Goal: Task Accomplishment & Management: Manage account settings

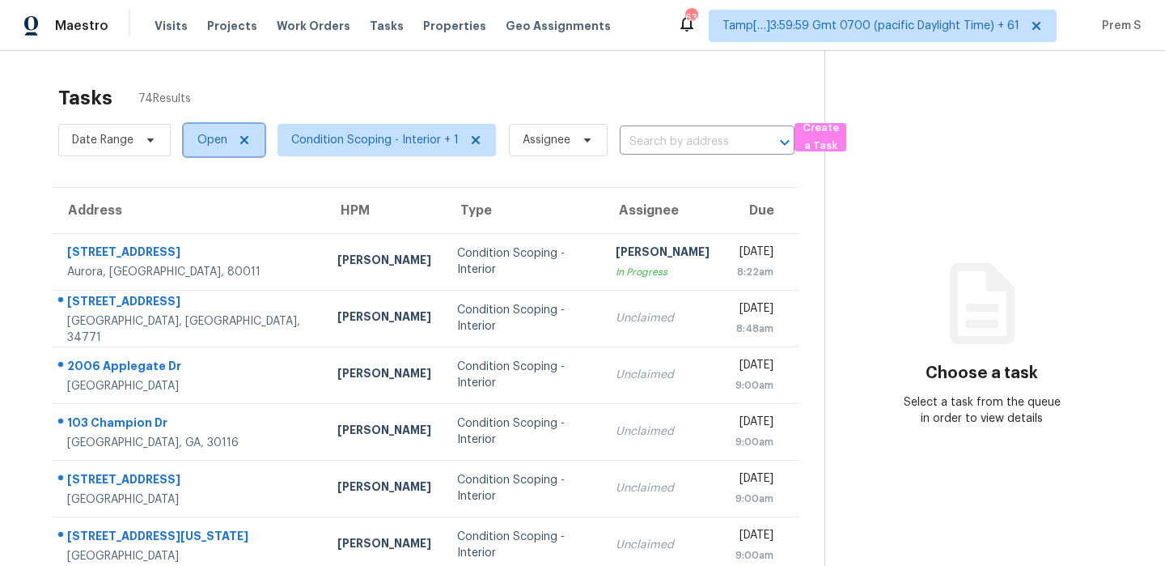
click at [227, 134] on span "Open" at bounding box center [224, 140] width 81 height 32
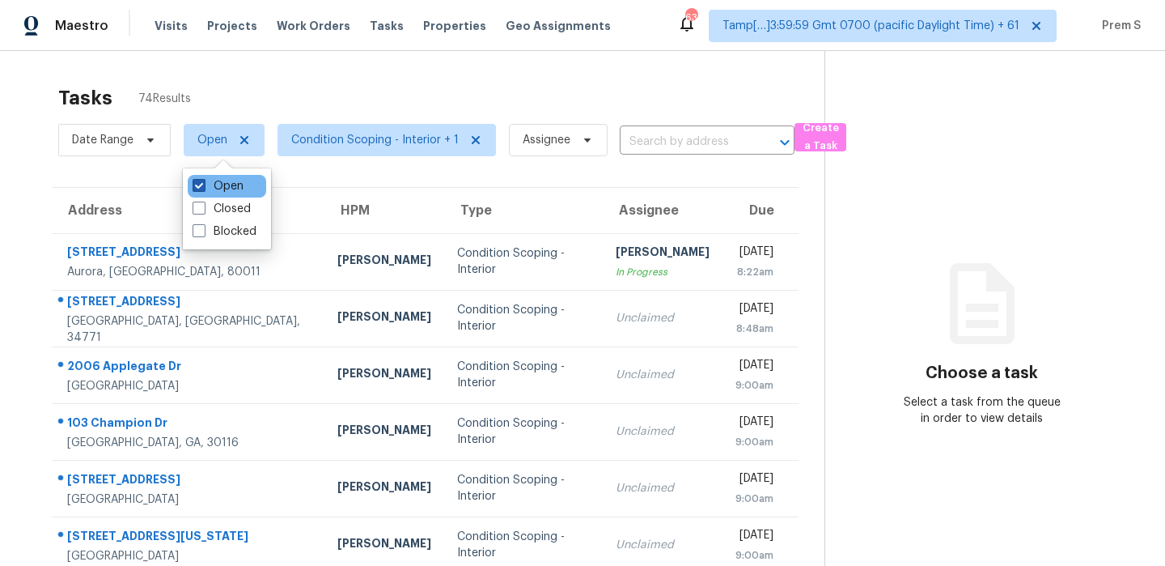
click at [227, 189] on label "Open" at bounding box center [218, 186] width 51 height 16
click at [203, 189] on input "Open" at bounding box center [198, 183] width 11 height 11
checkbox input "false"
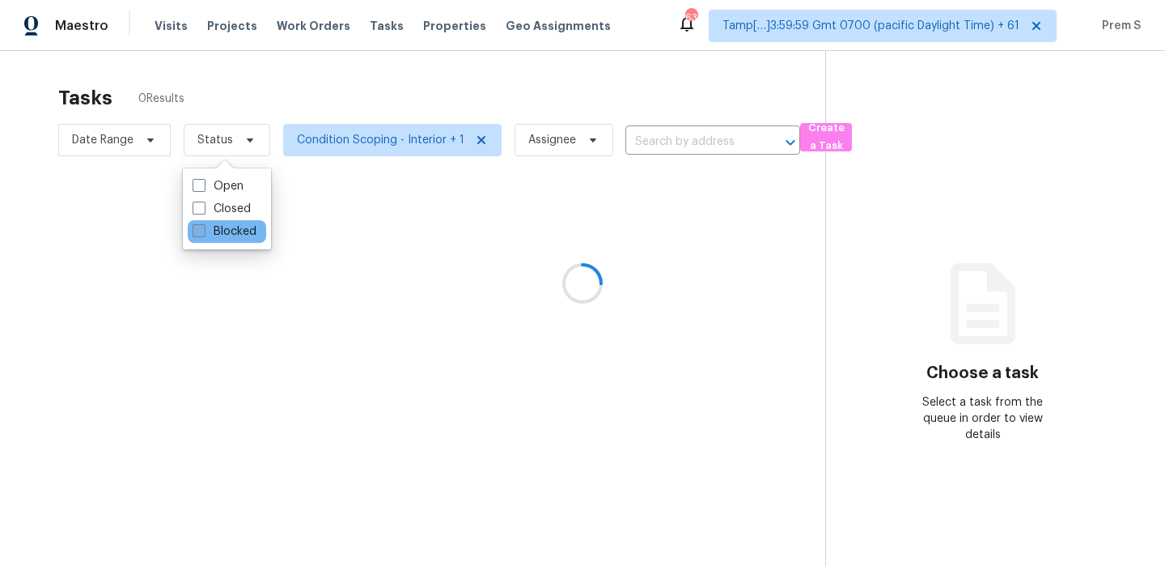
click at [218, 225] on label "Blocked" at bounding box center [225, 231] width 64 height 16
click at [203, 225] on input "Blocked" at bounding box center [198, 228] width 11 height 11
checkbox input "true"
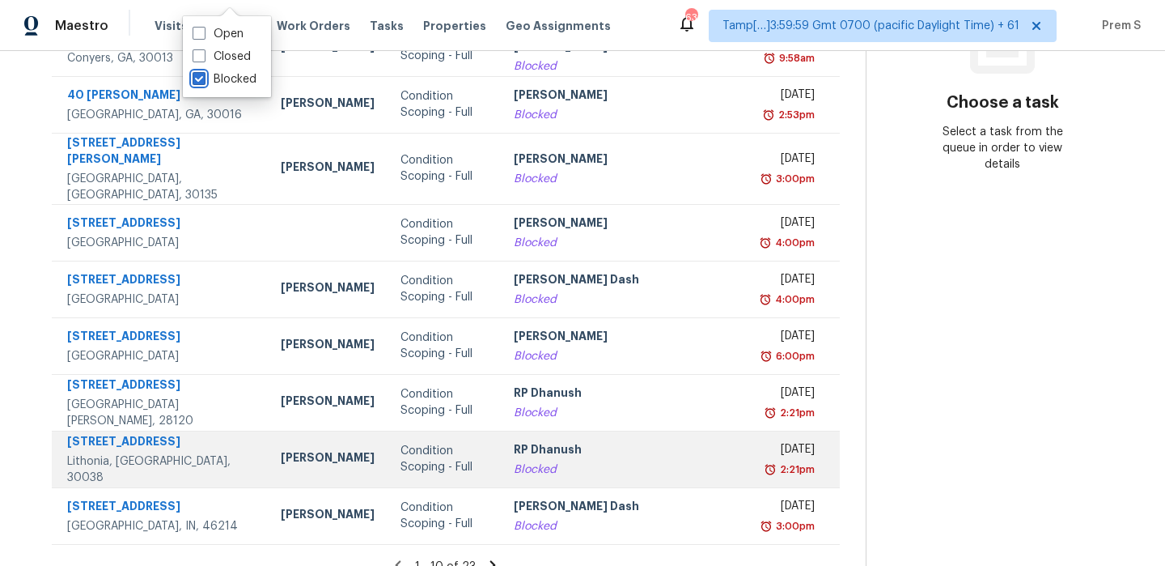
scroll to position [277, 0]
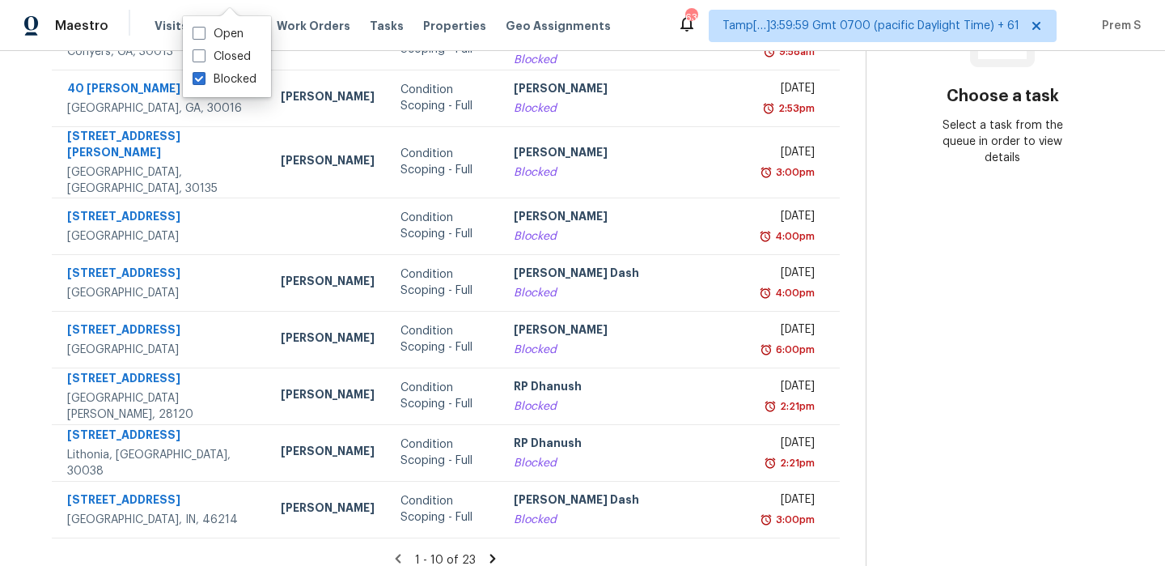
click at [485, 551] on icon at bounding box center [492, 558] width 15 height 15
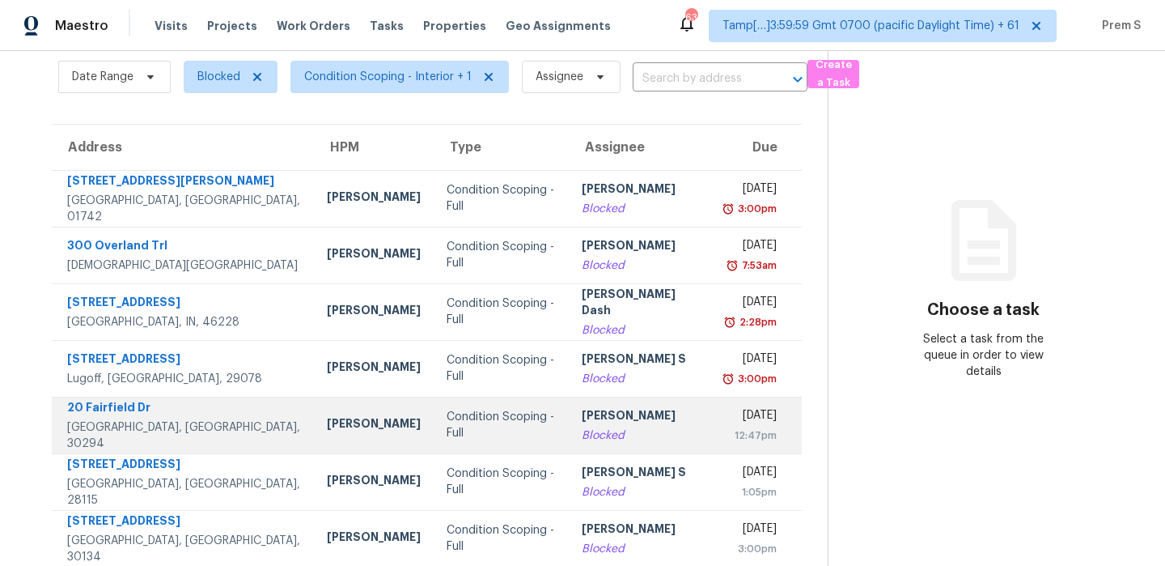
scroll to position [61, 0]
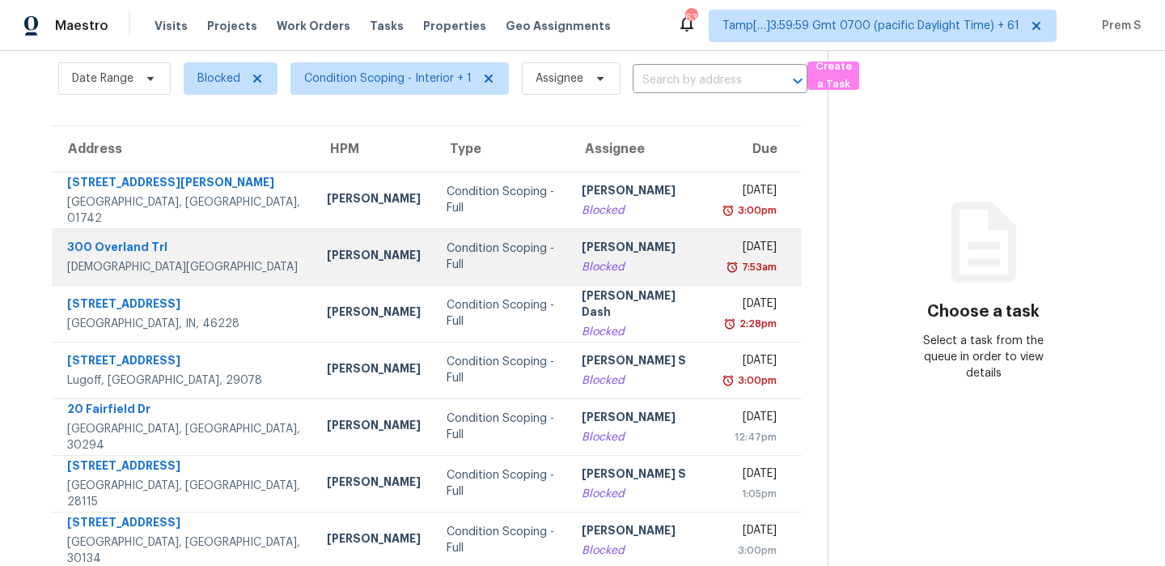
click at [725, 271] on div "7:53am" at bounding box center [751, 267] width 52 height 16
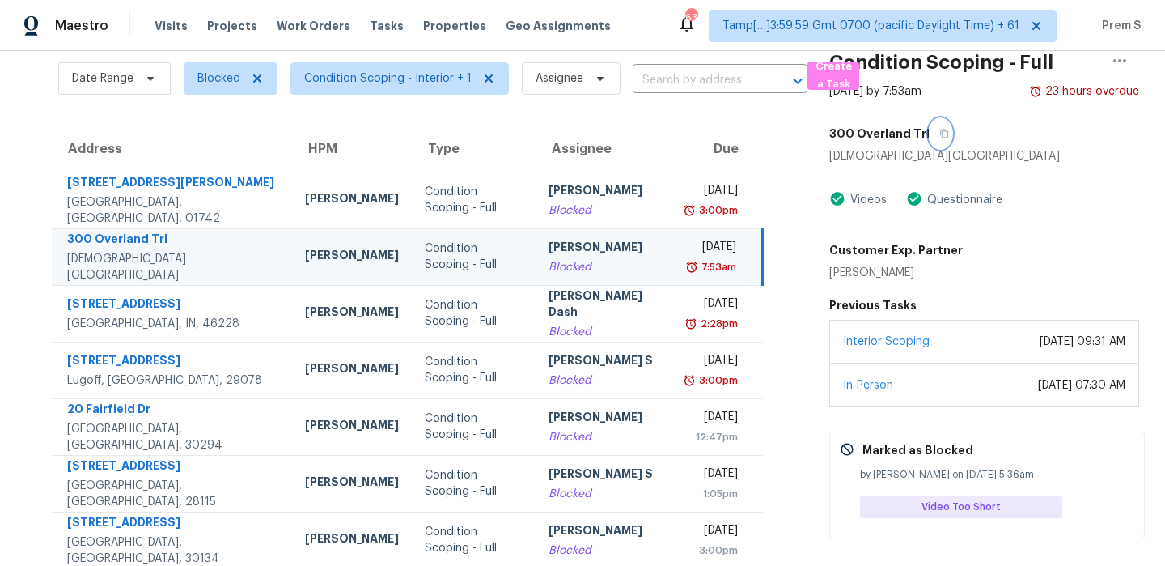
click at [939, 131] on icon "button" at bounding box center [944, 134] width 10 height 10
click at [642, 86] on input "text" at bounding box center [697, 80] width 129 height 25
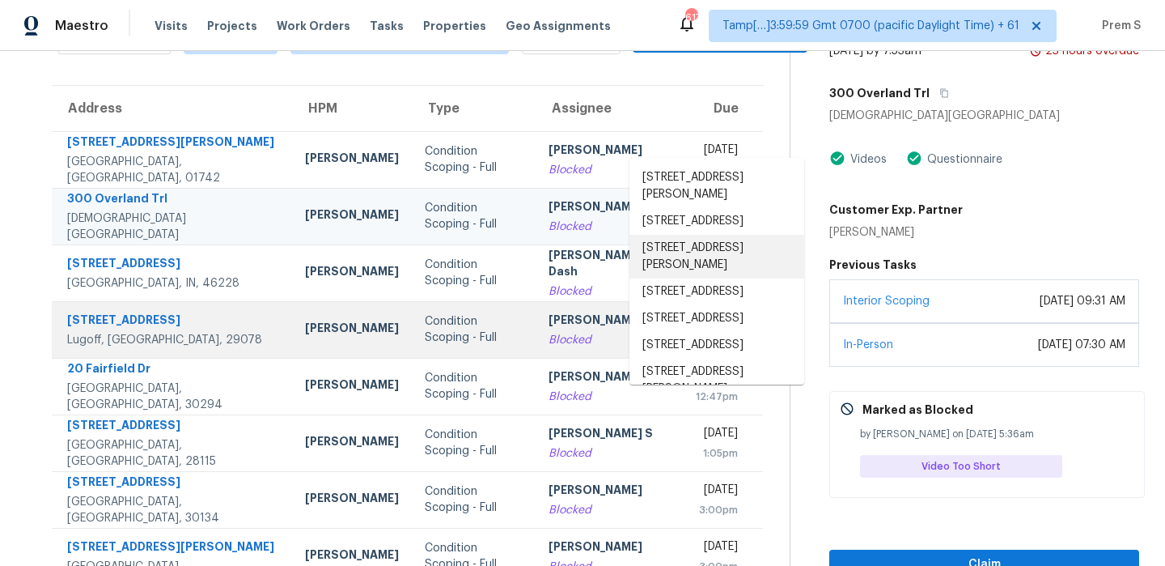
scroll to position [0, 0]
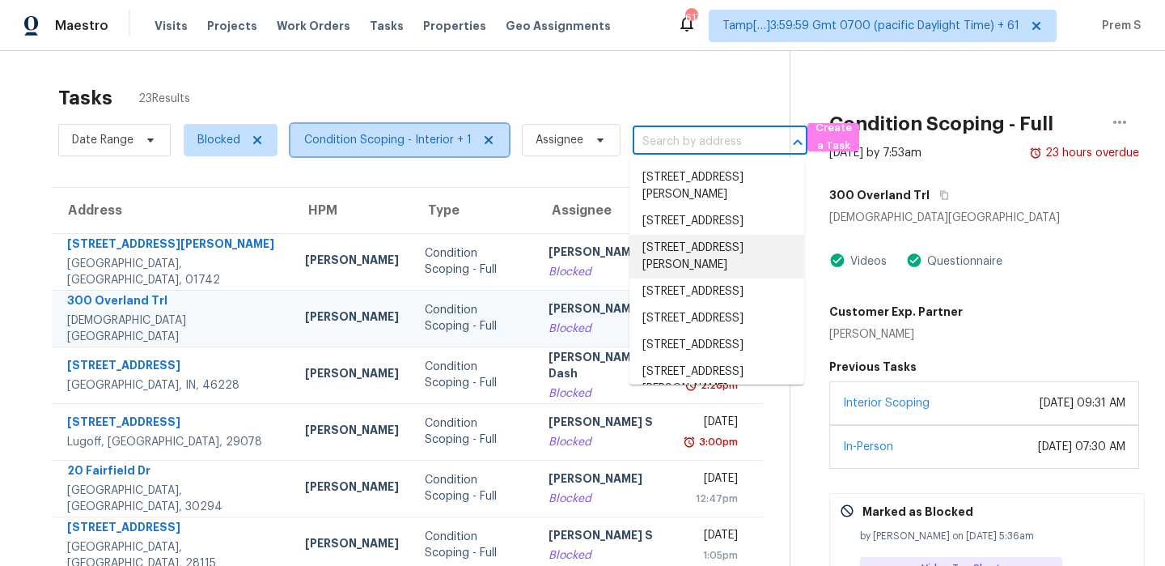
click at [422, 144] on span "Condition Scoping - Interior + 1" at bounding box center [387, 140] width 167 height 16
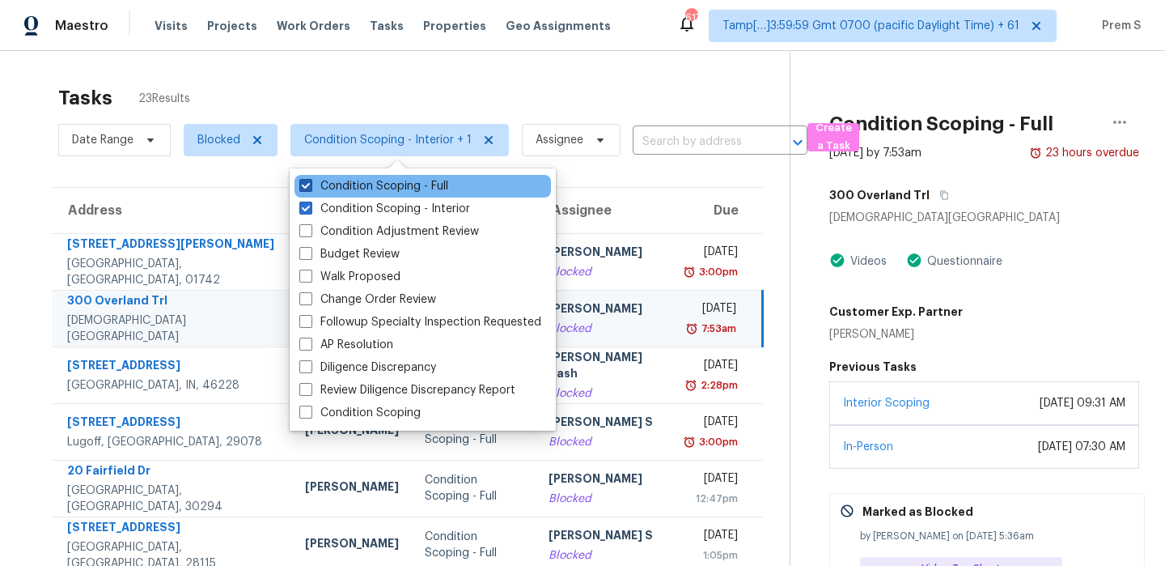
click at [316, 186] on label "Condition Scoping - Full" at bounding box center [373, 186] width 149 height 16
click at [310, 186] on input "Condition Scoping - Full" at bounding box center [304, 183] width 11 height 11
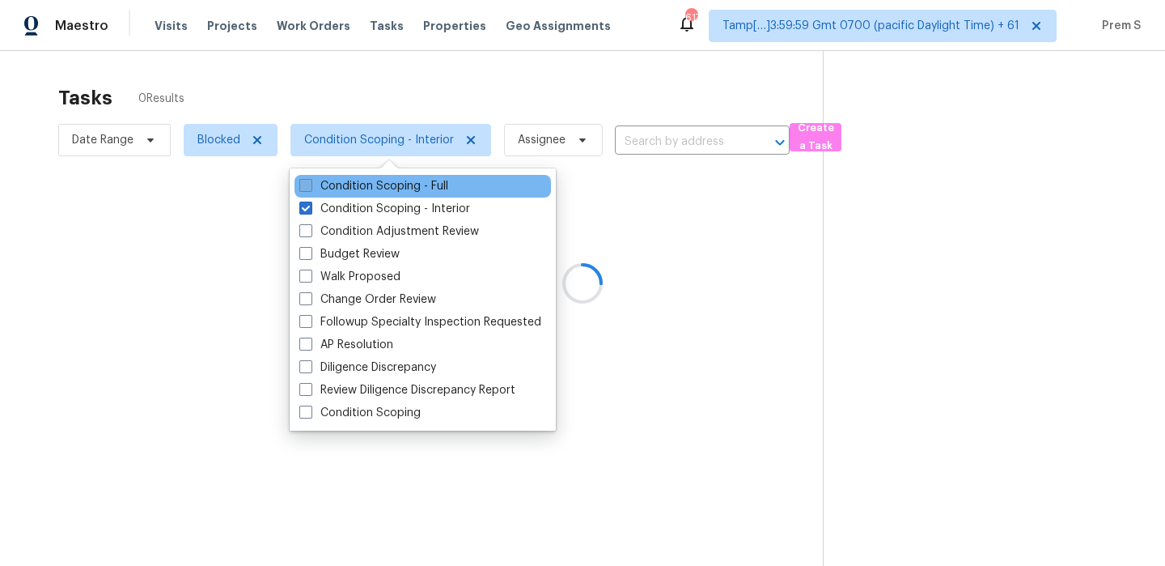
click at [316, 186] on label "Condition Scoping - Full" at bounding box center [373, 186] width 149 height 16
click at [310, 186] on input "Condition Scoping - Full" at bounding box center [304, 183] width 11 height 11
checkbox input "true"
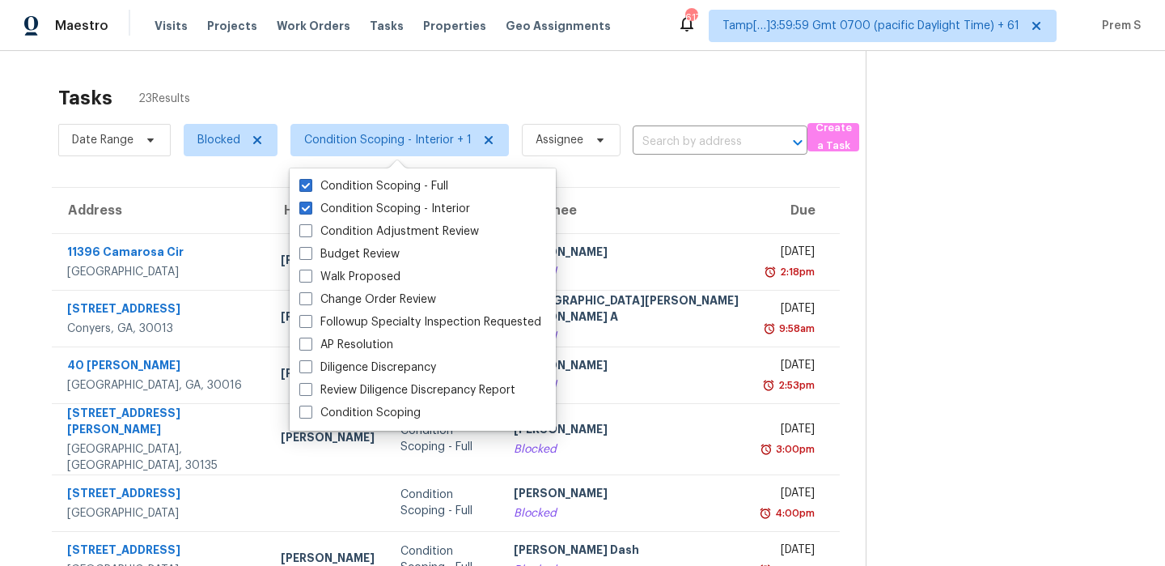
click at [752, 209] on th "Due" at bounding box center [795, 210] width 87 height 45
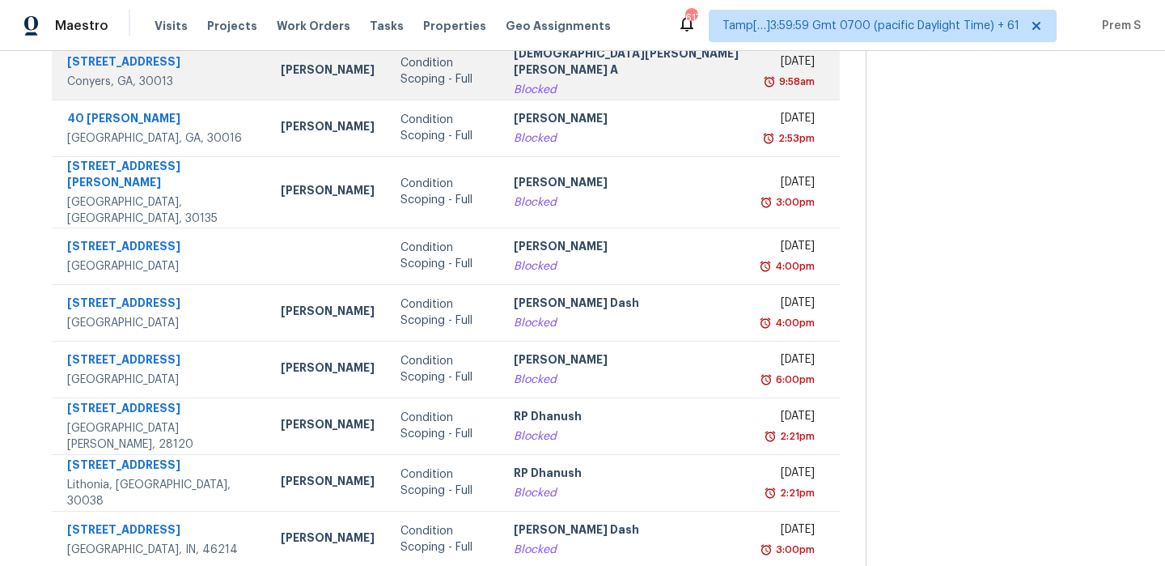
scroll to position [277, 0]
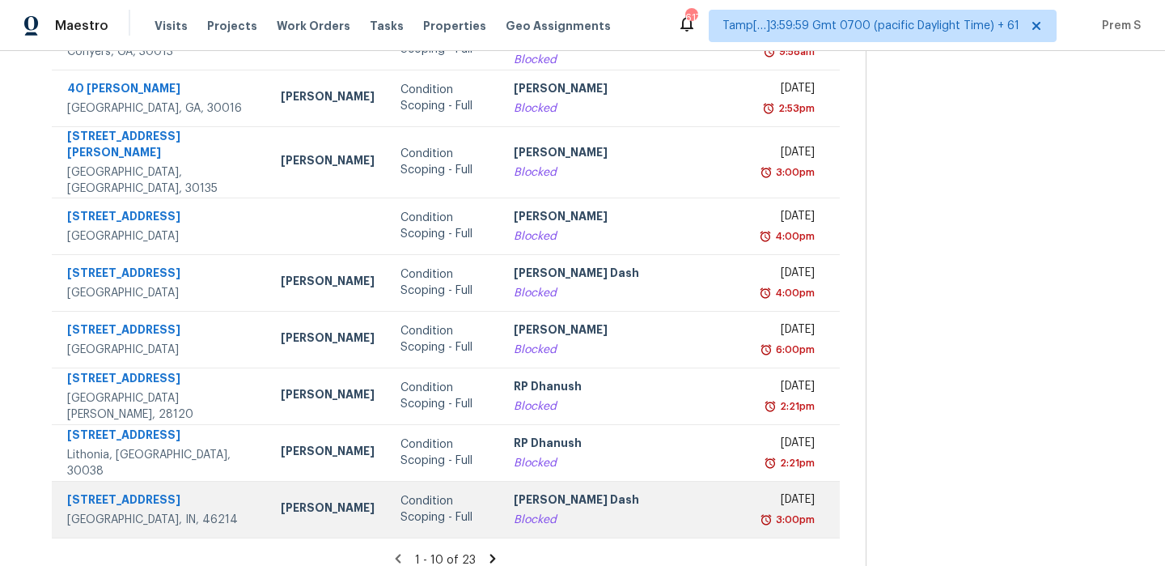
click at [646, 511] on div "Blocked" at bounding box center [627, 519] width 226 height 16
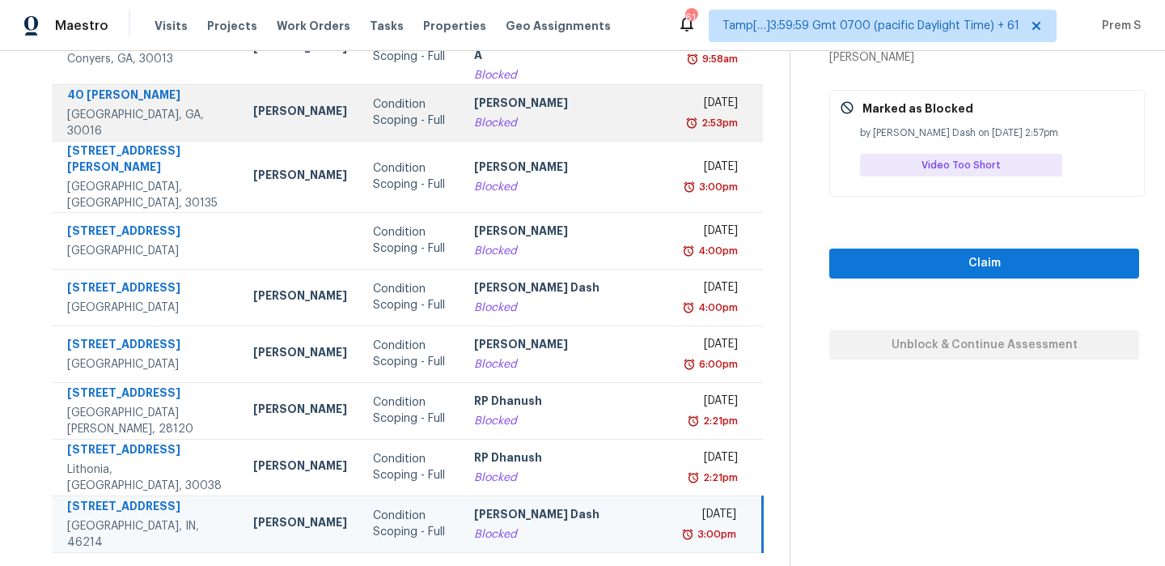
scroll to position [0, 0]
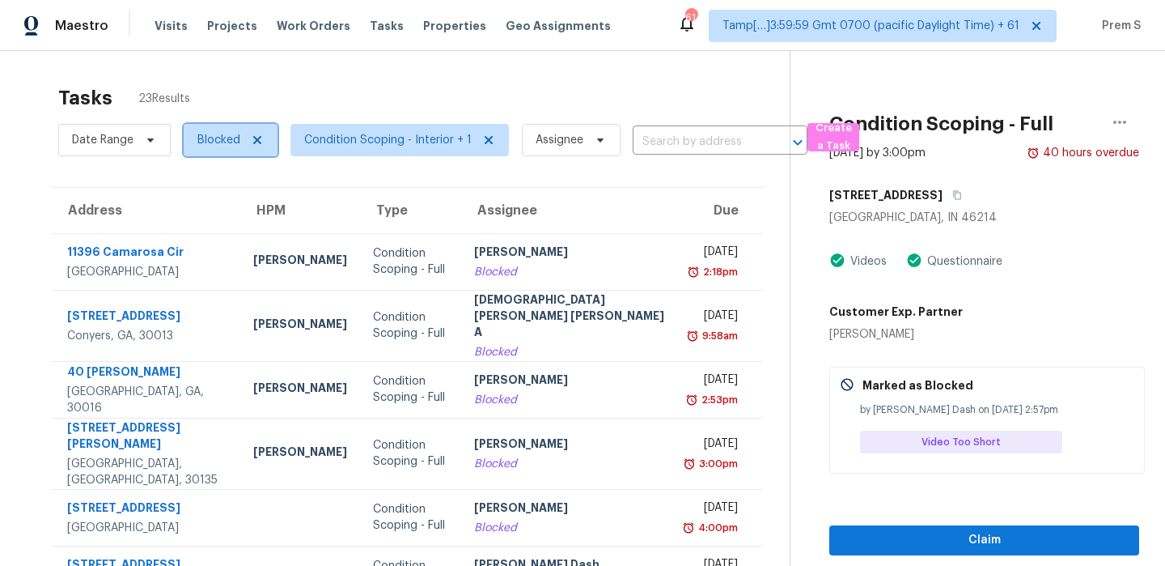
click at [239, 138] on span "Blocked" at bounding box center [231, 140] width 94 height 32
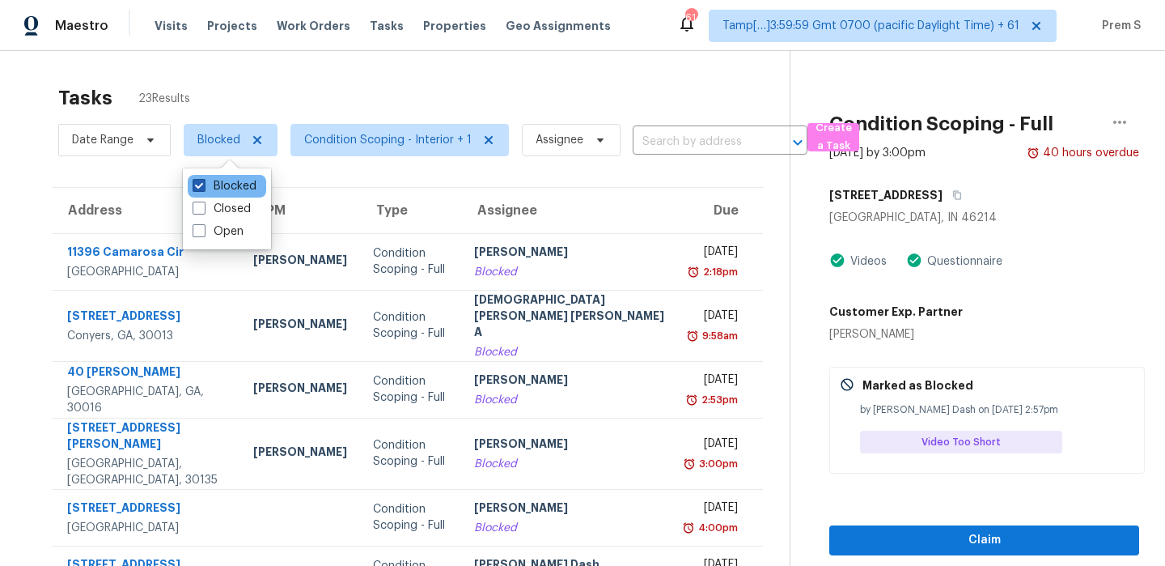
click at [231, 184] on label "Blocked" at bounding box center [225, 186] width 64 height 16
click at [203, 184] on input "Blocked" at bounding box center [198, 183] width 11 height 11
checkbox input "false"
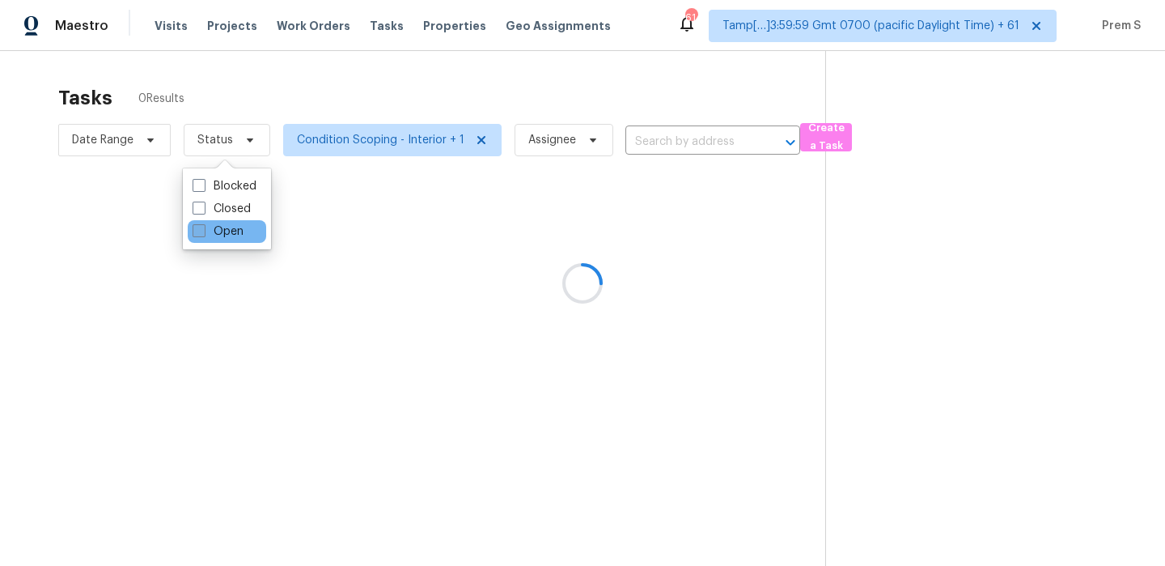
click at [226, 227] on label "Open" at bounding box center [218, 231] width 51 height 16
click at [203, 227] on input "Open" at bounding box center [198, 228] width 11 height 11
checkbox input "true"
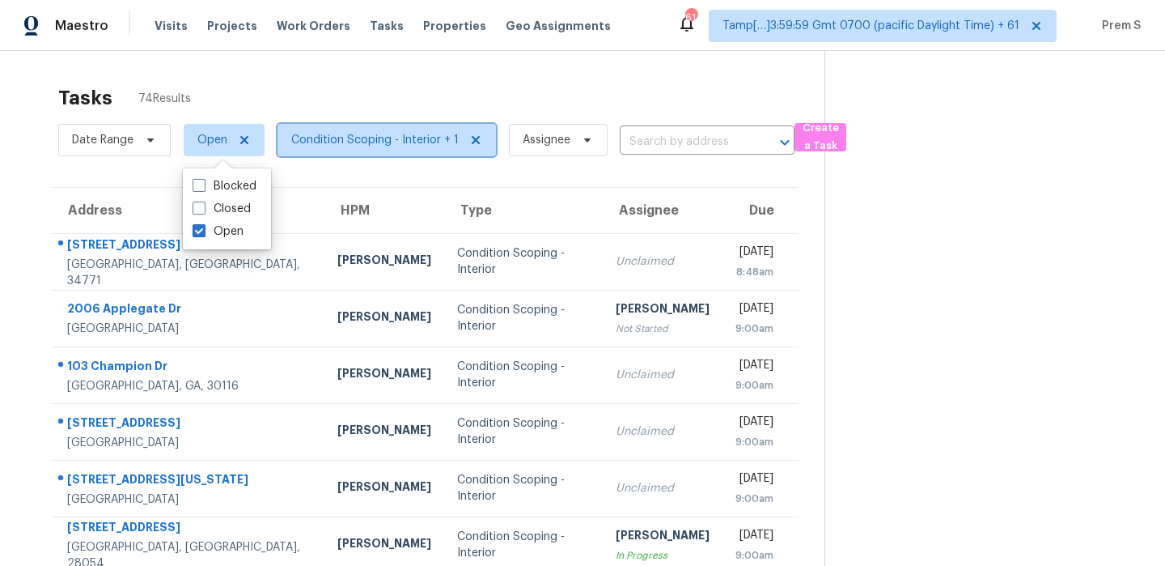
click at [393, 141] on span "Condition Scoping - Interior + 1" at bounding box center [374, 140] width 167 height 16
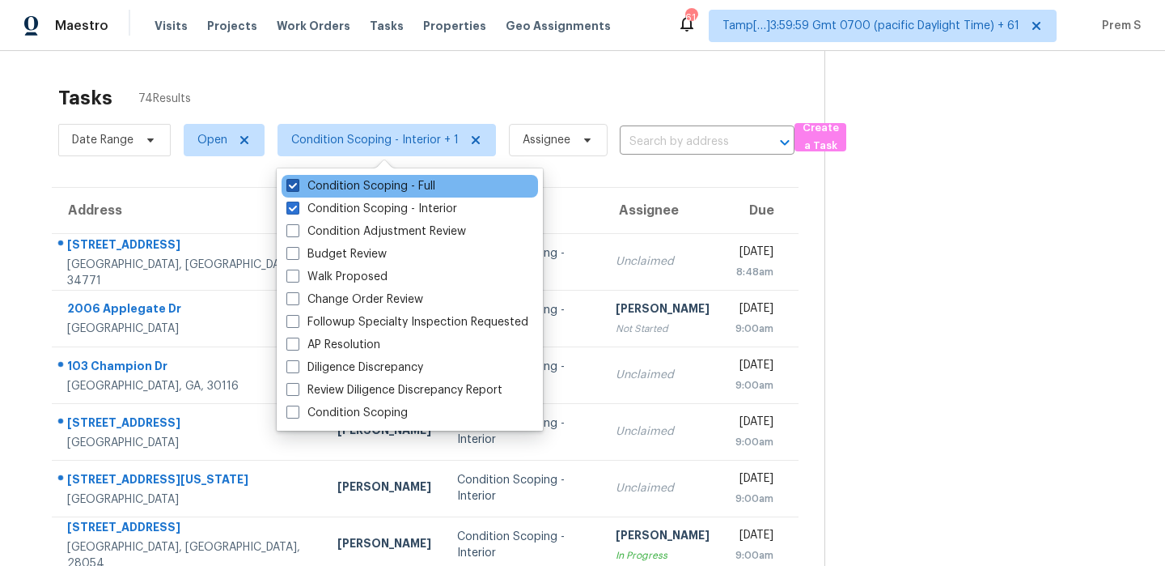
click at [372, 183] on label "Condition Scoping - Full" at bounding box center [360, 186] width 149 height 16
click at [297, 183] on input "Condition Scoping - Full" at bounding box center [291, 183] width 11 height 11
checkbox input "false"
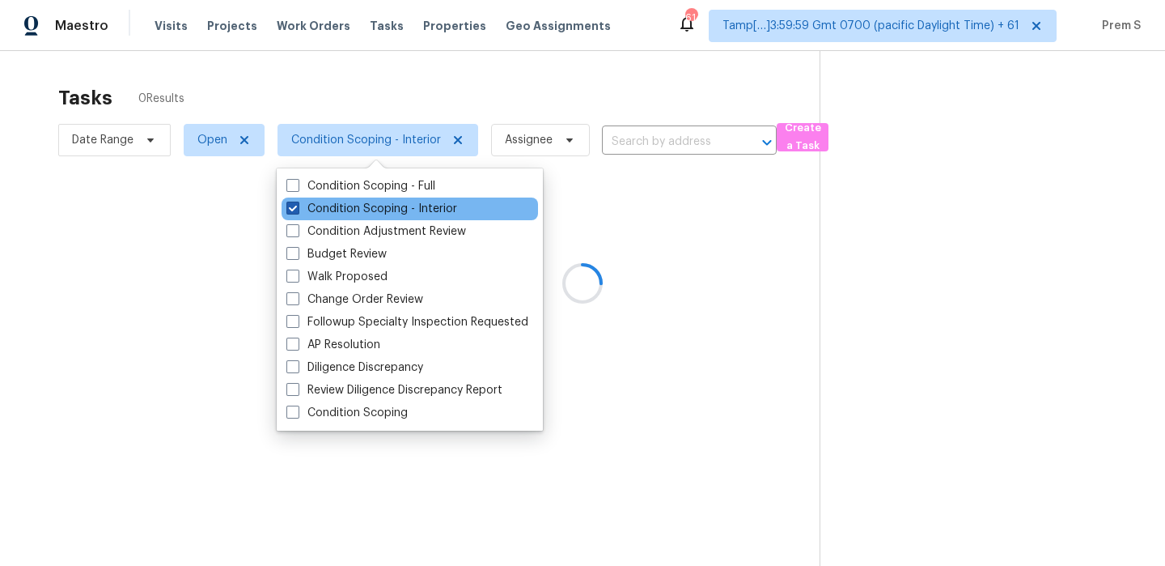
click at [362, 207] on label "Condition Scoping - Interior" at bounding box center [371, 209] width 171 height 16
click at [297, 207] on input "Condition Scoping - Interior" at bounding box center [291, 206] width 11 height 11
checkbox input "false"
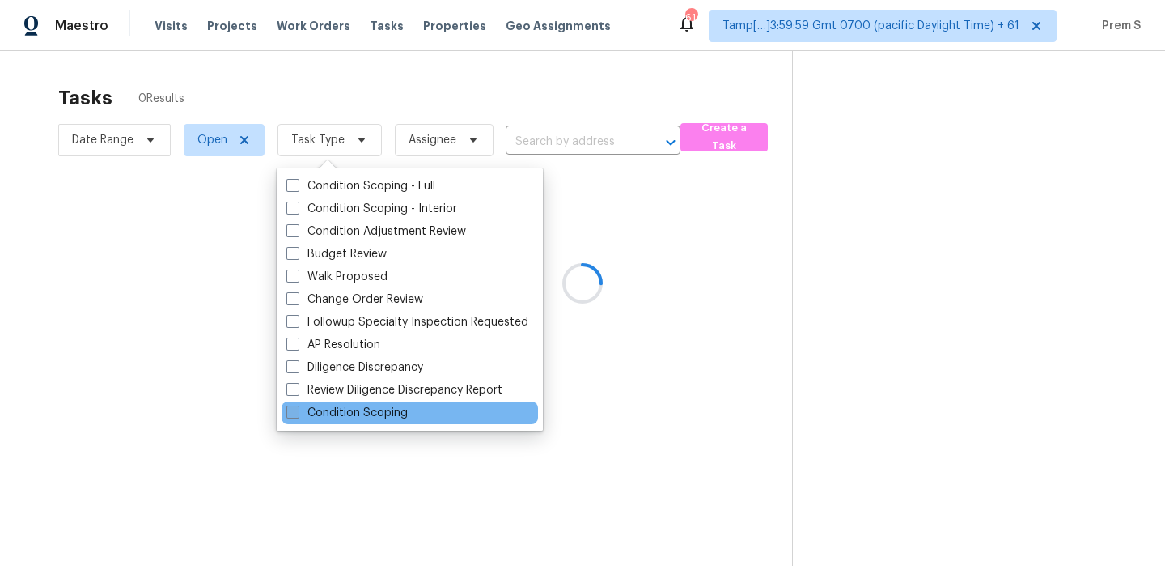
click at [327, 420] on label "Condition Scoping" at bounding box center [346, 413] width 121 height 16
click at [297, 415] on input "Condition Scoping" at bounding box center [291, 410] width 11 height 11
checkbox input "true"
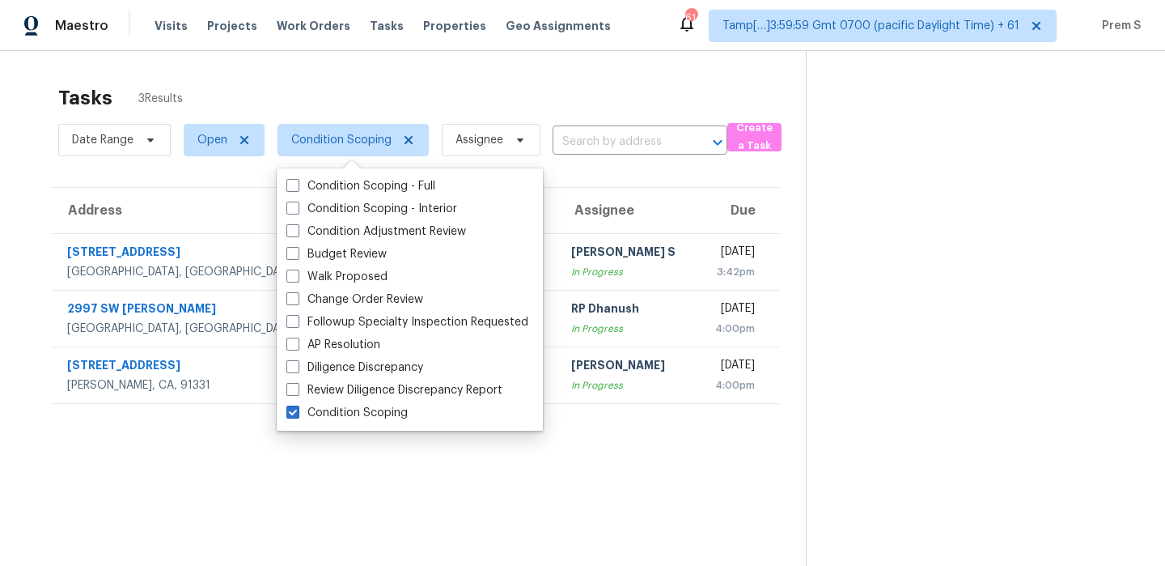
click at [697, 189] on th "Due" at bounding box center [738, 210] width 83 height 45
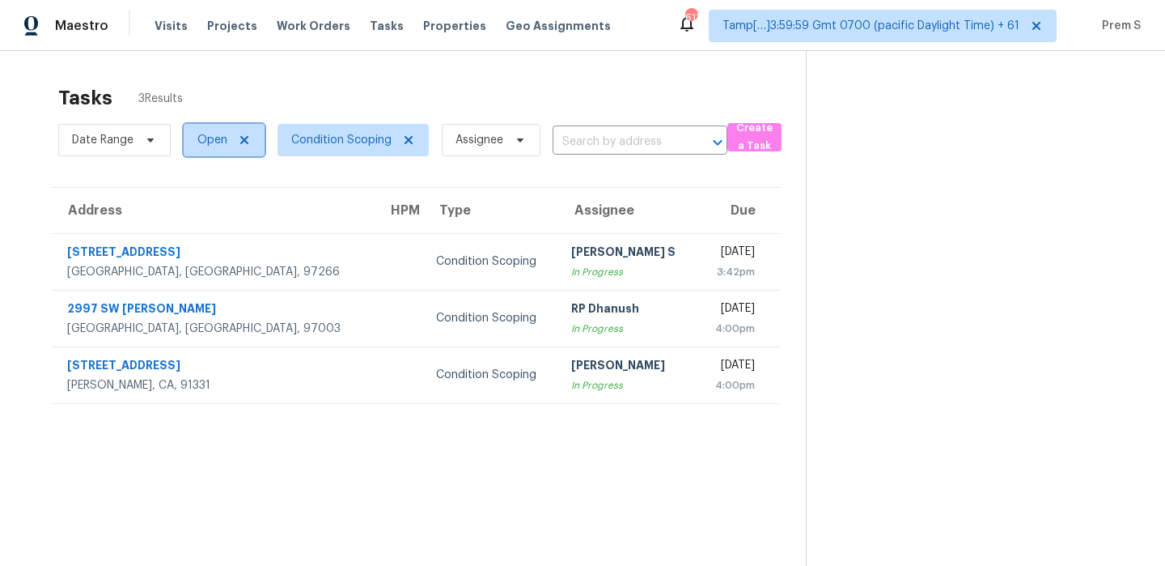
click at [201, 136] on span "Open" at bounding box center [212, 140] width 30 height 16
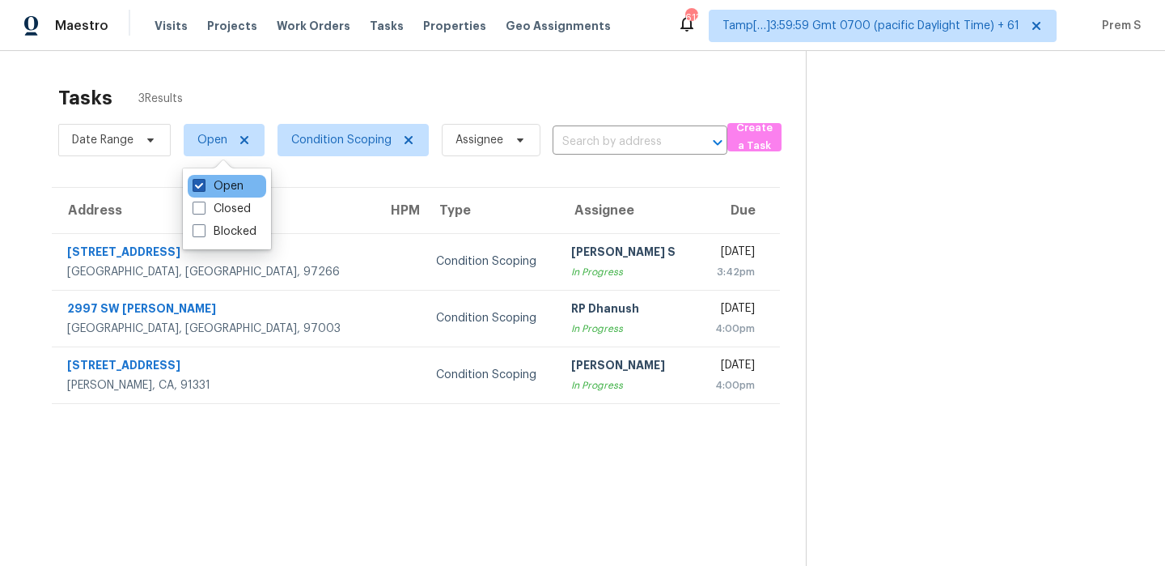
click at [206, 180] on label "Open" at bounding box center [218, 186] width 51 height 16
click at [203, 180] on input "Open" at bounding box center [198, 183] width 11 height 11
checkbox input "false"
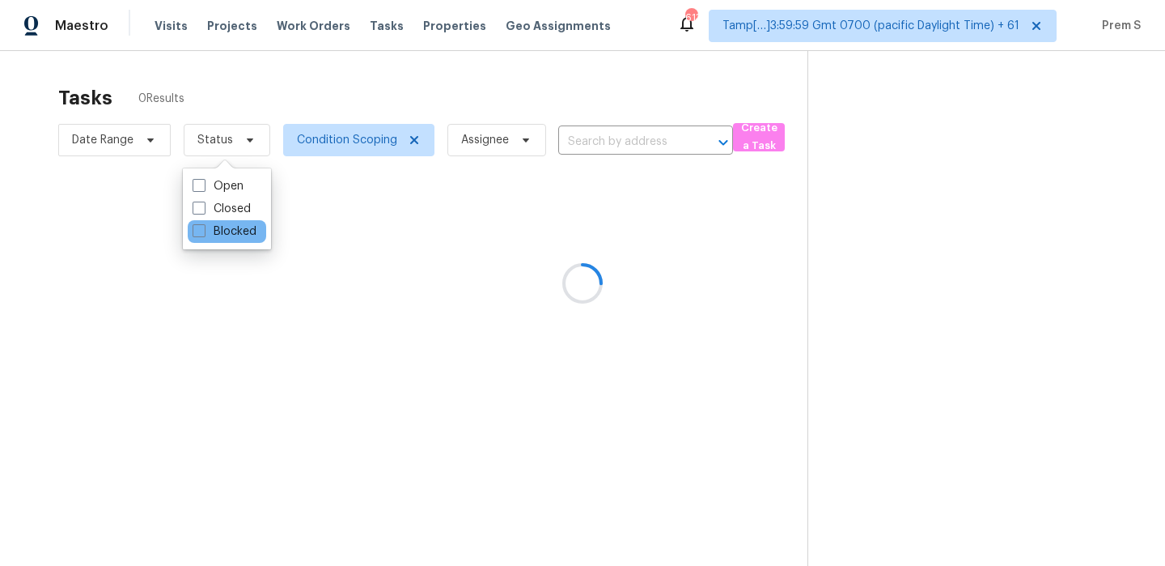
click at [208, 242] on div "Blocked" at bounding box center [227, 231] width 78 height 23
click at [228, 230] on label "Blocked" at bounding box center [225, 231] width 64 height 16
click at [203, 230] on input "Blocked" at bounding box center [198, 228] width 11 height 11
checkbox input "true"
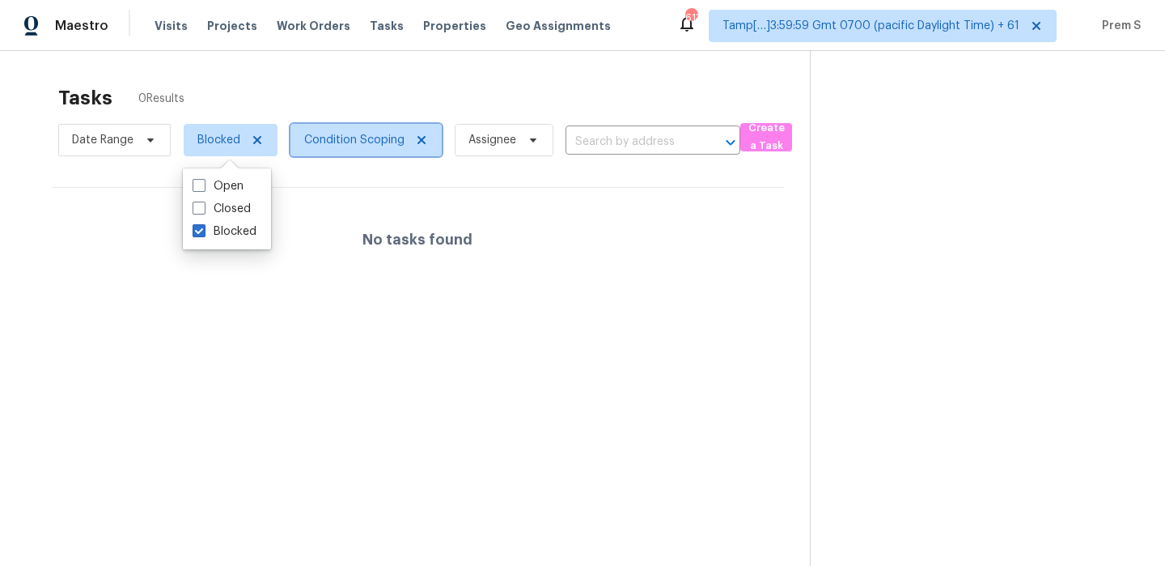
click at [370, 138] on span "Condition Scoping" at bounding box center [354, 140] width 100 height 16
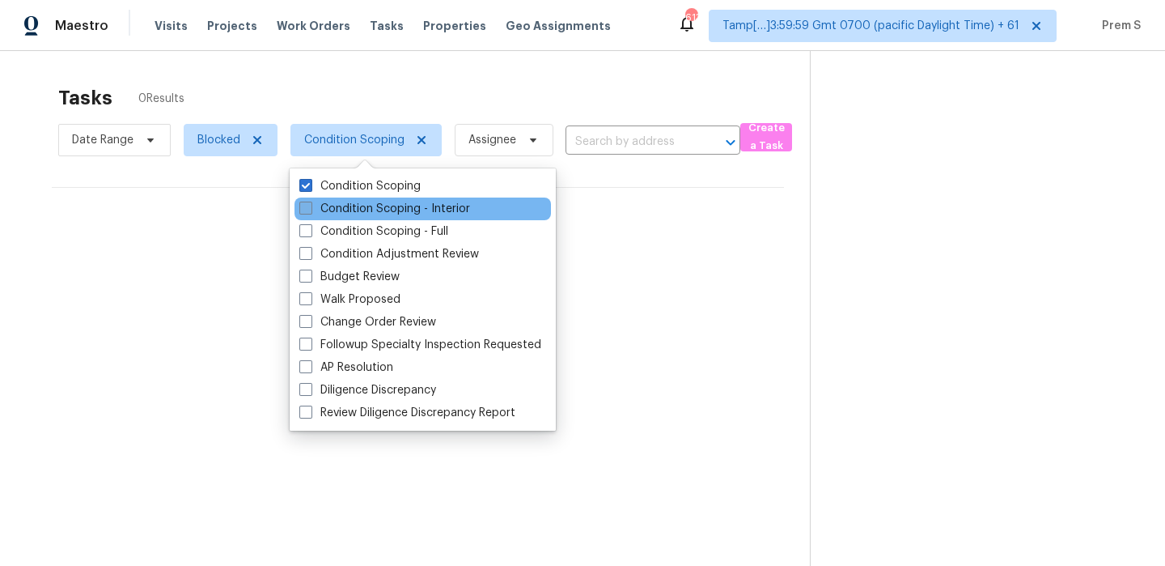
click at [362, 207] on label "Condition Scoping - Interior" at bounding box center [384, 209] width 171 height 16
click at [310, 207] on input "Condition Scoping - Interior" at bounding box center [304, 206] width 11 height 11
checkbox input "true"
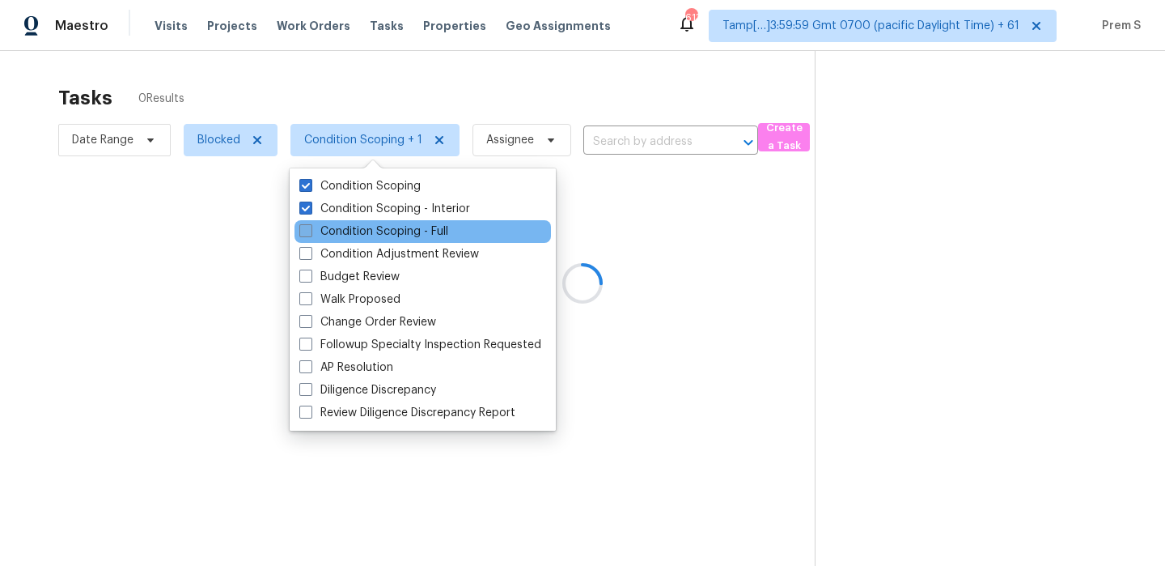
click at [357, 223] on label "Condition Scoping - Full" at bounding box center [373, 231] width 149 height 16
click at [310, 223] on input "Condition Scoping - Full" at bounding box center [304, 228] width 11 height 11
checkbox input "true"
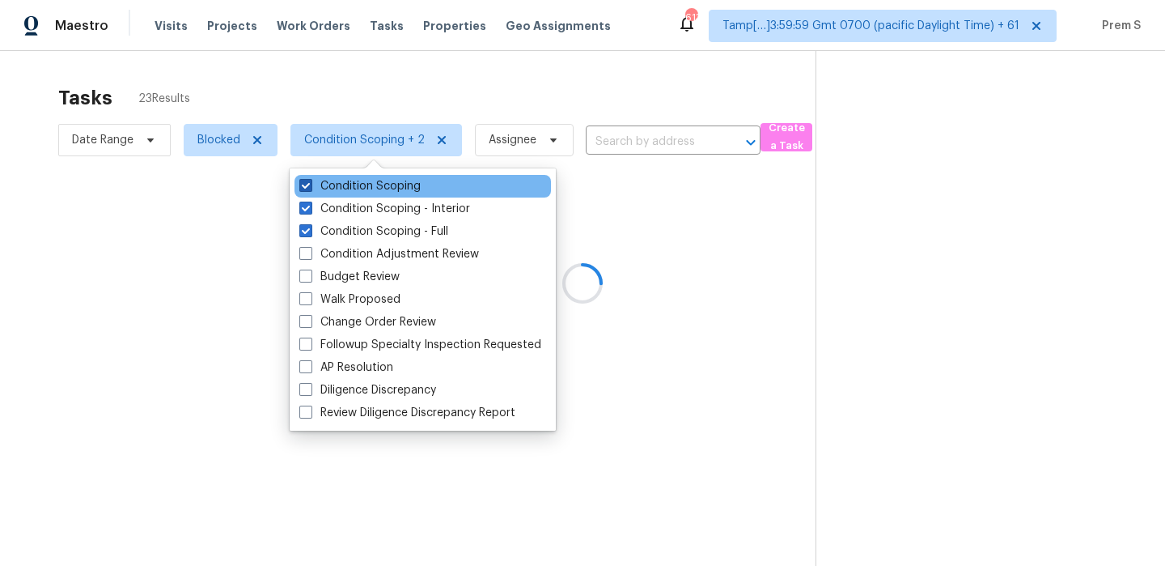
click at [368, 186] on label "Condition Scoping" at bounding box center [359, 186] width 121 height 16
click at [310, 186] on input "Condition Scoping" at bounding box center [304, 183] width 11 height 11
checkbox input "false"
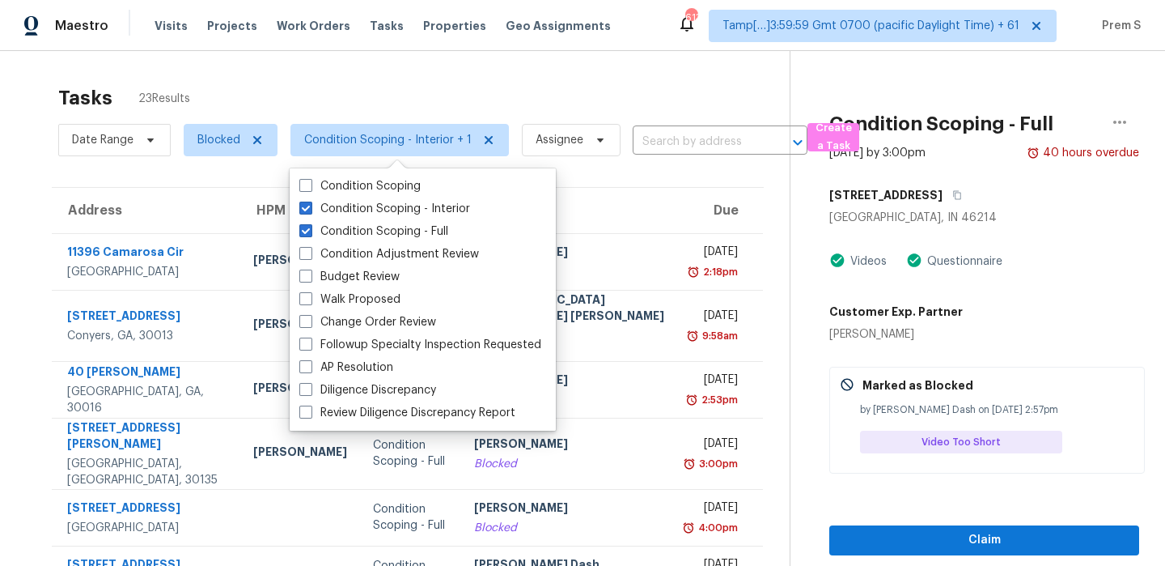
click at [503, 75] on div "Tasks 23 Results Date Range Blocked Condition Scoping - Interior + 1 Assignee ​…" at bounding box center [582, 461] width 1165 height 821
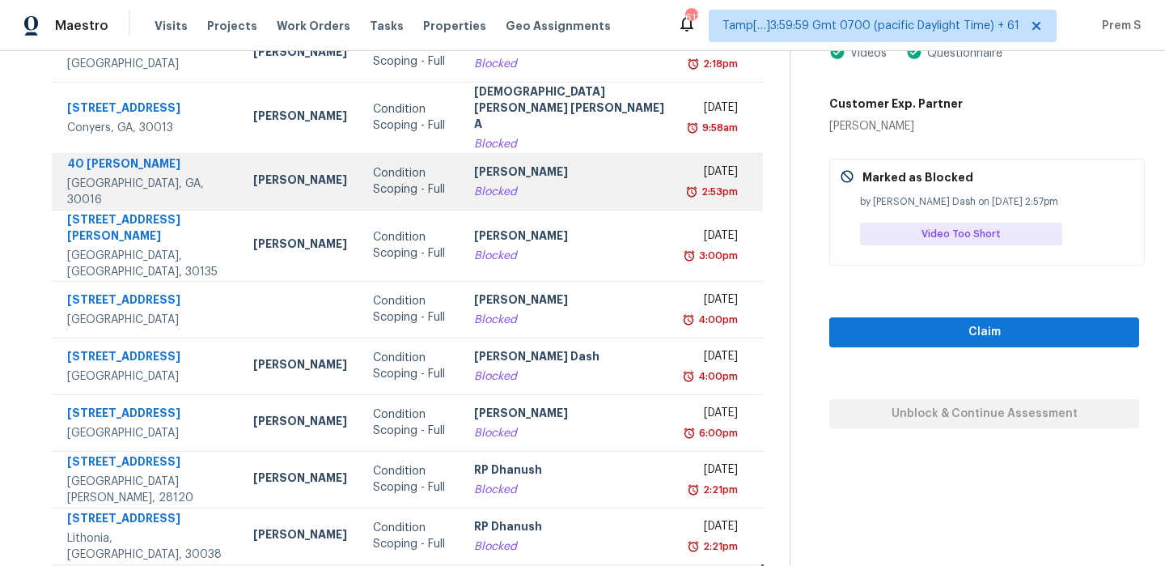
scroll to position [277, 0]
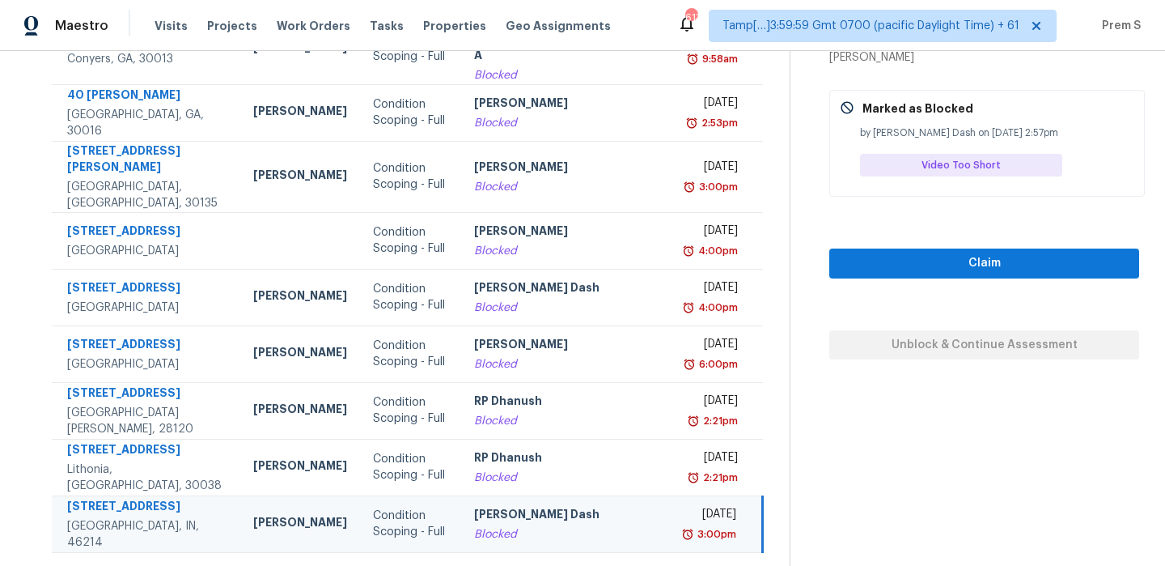
click at [453, 565] on icon at bounding box center [455, 573] width 15 height 15
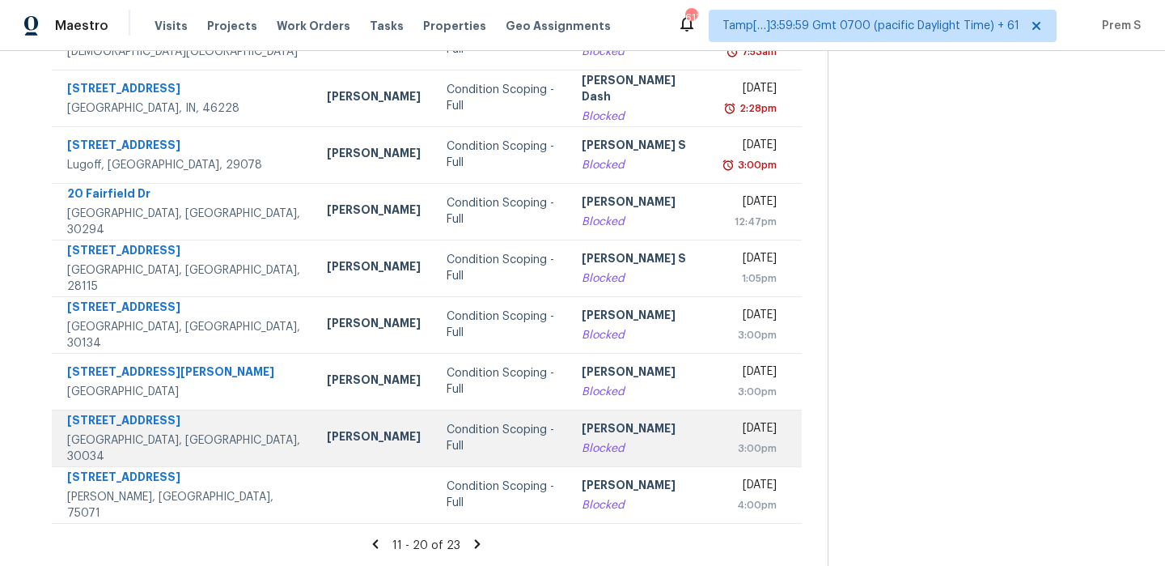
scroll to position [155, 0]
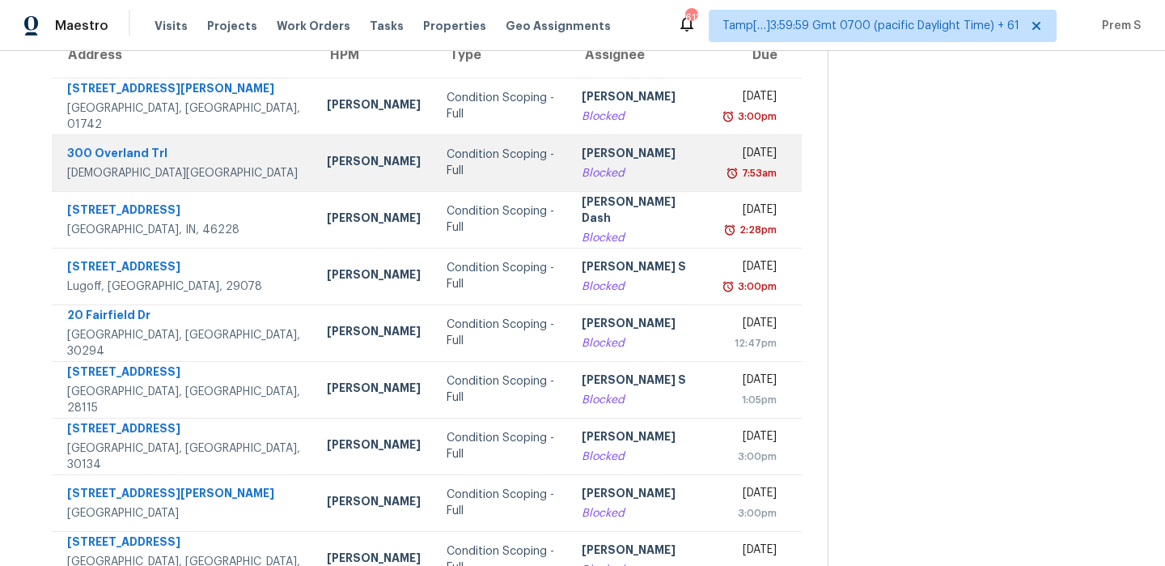
click at [598, 171] on div "Blocked" at bounding box center [640, 173] width 117 height 16
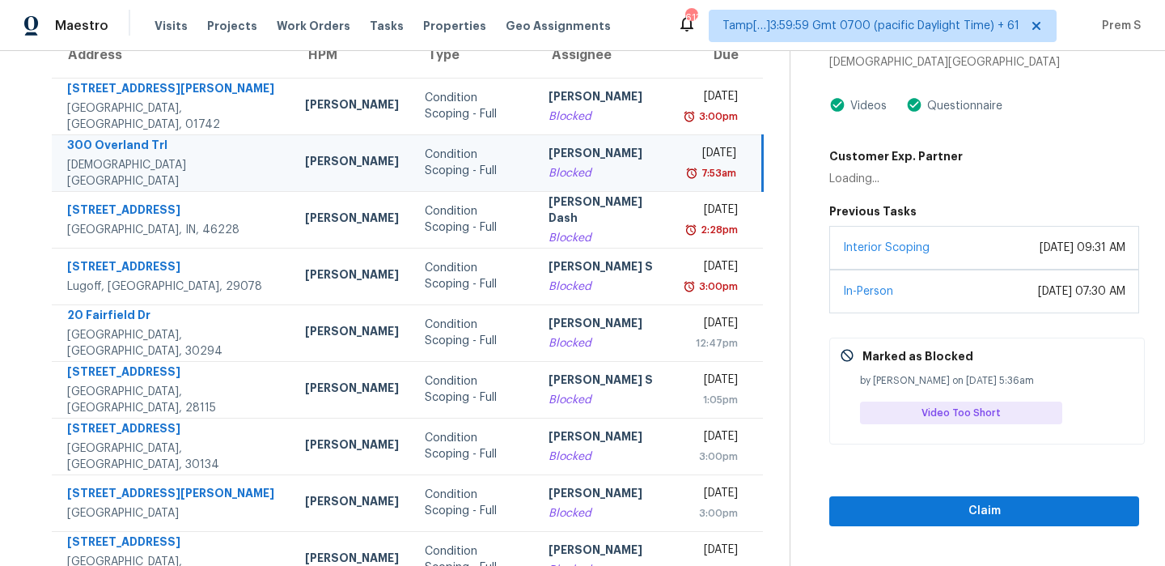
scroll to position [78, 0]
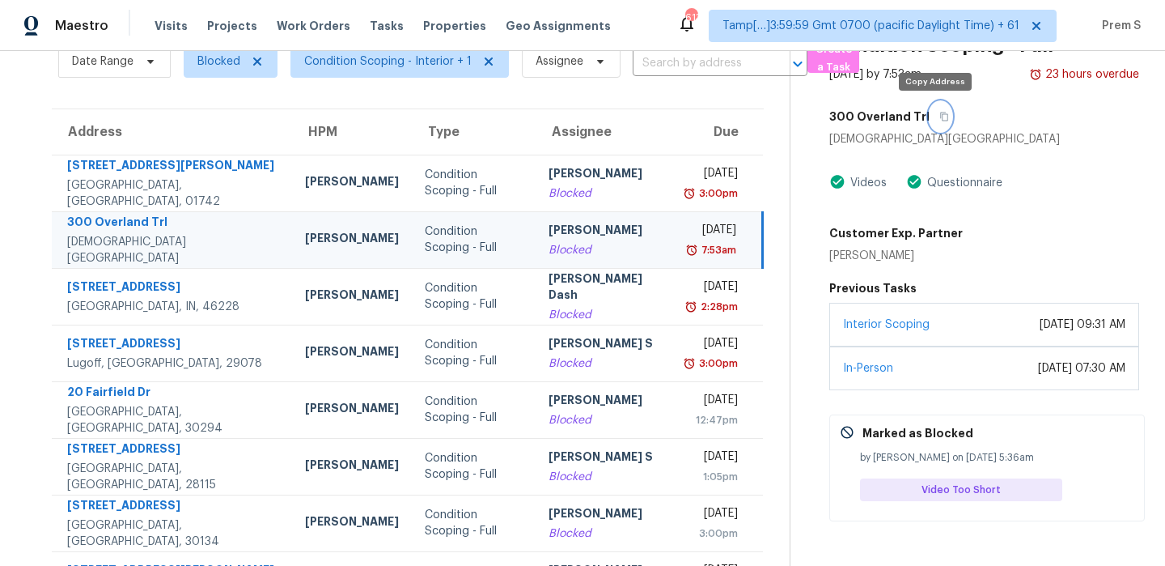
click at [939, 120] on icon "button" at bounding box center [944, 117] width 10 height 10
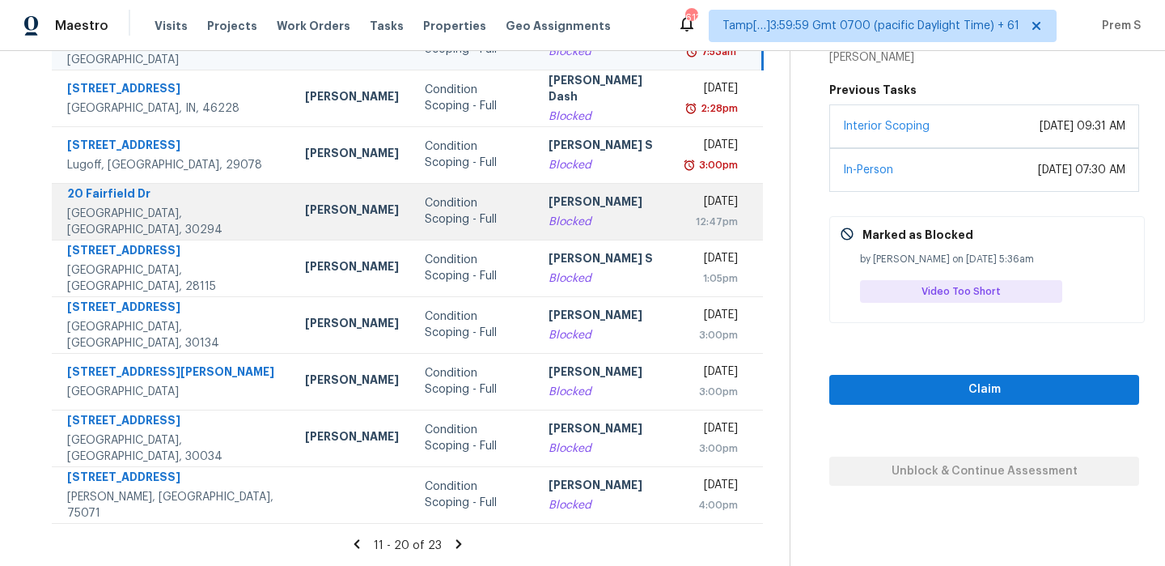
scroll to position [150, 0]
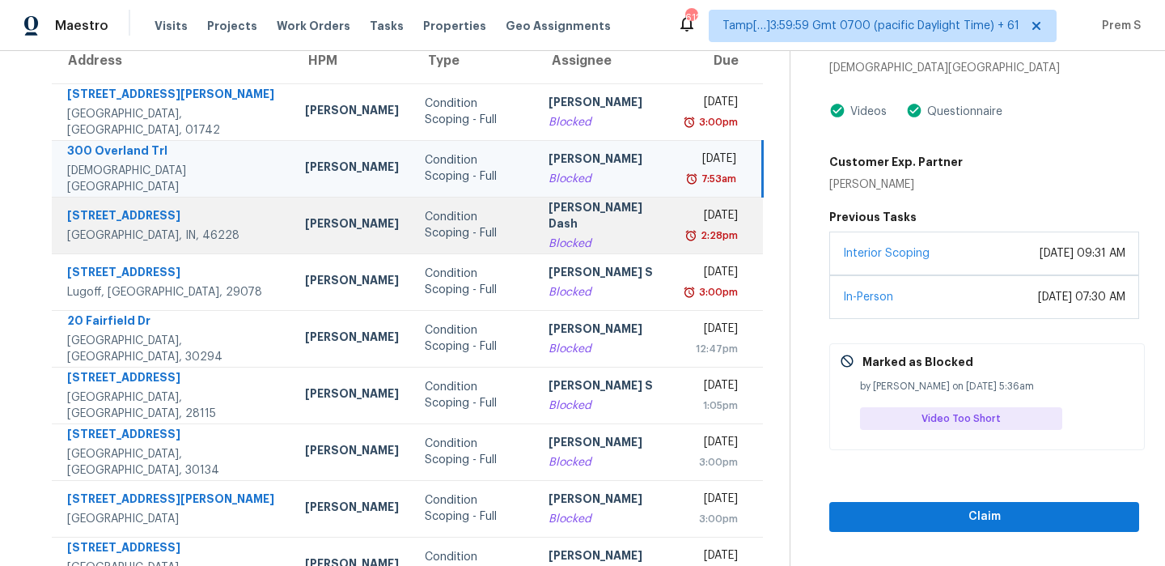
click at [598, 235] on div "Blocked" at bounding box center [605, 243] width 113 height 16
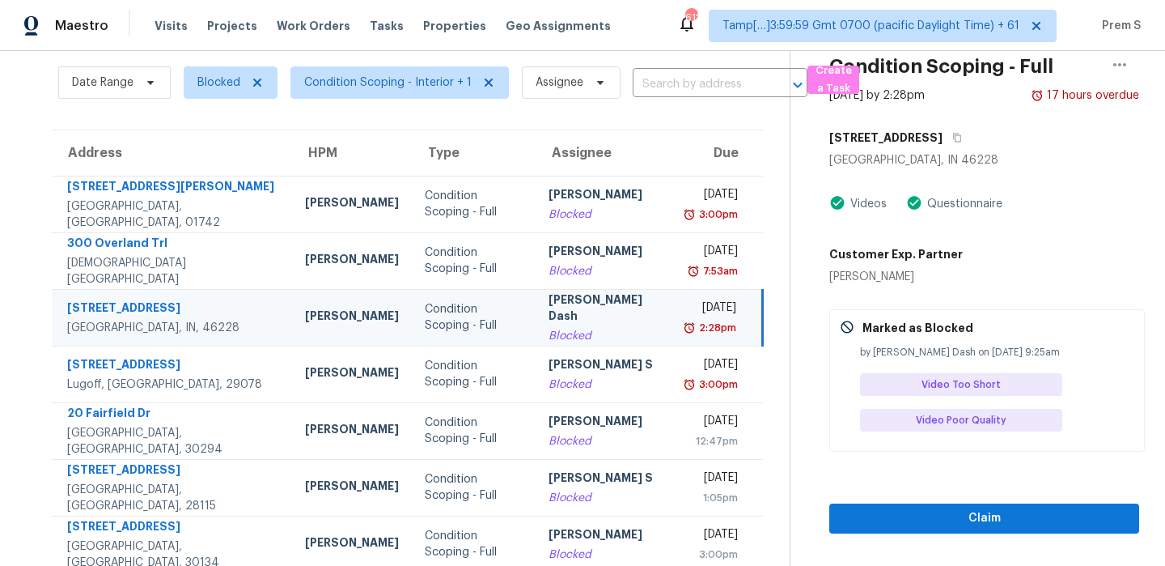
scroll to position [47, 0]
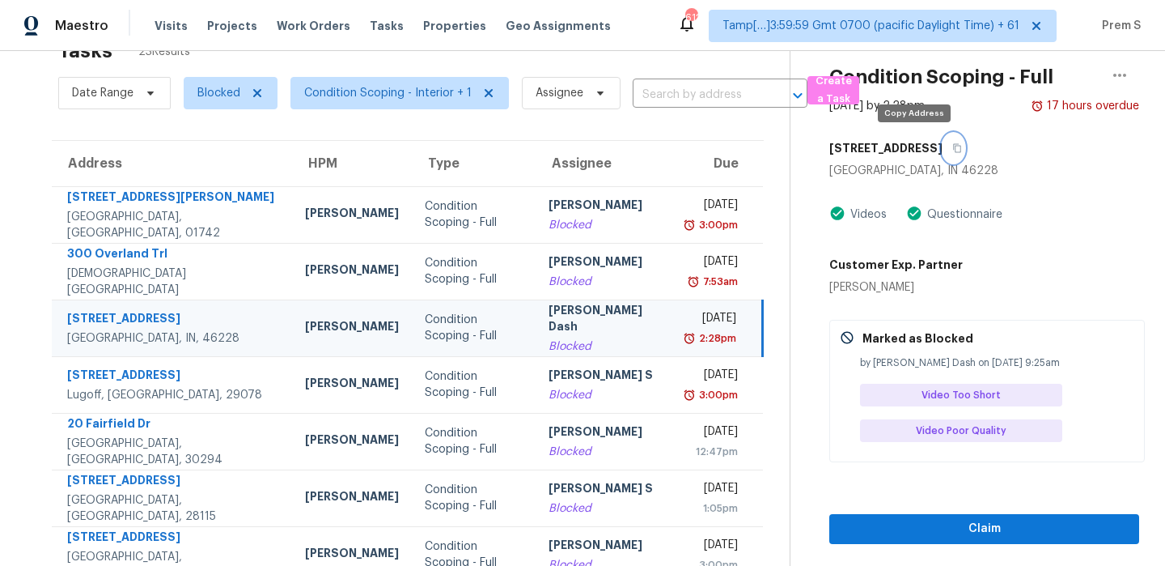
click at [952, 144] on icon "button" at bounding box center [957, 148] width 10 height 10
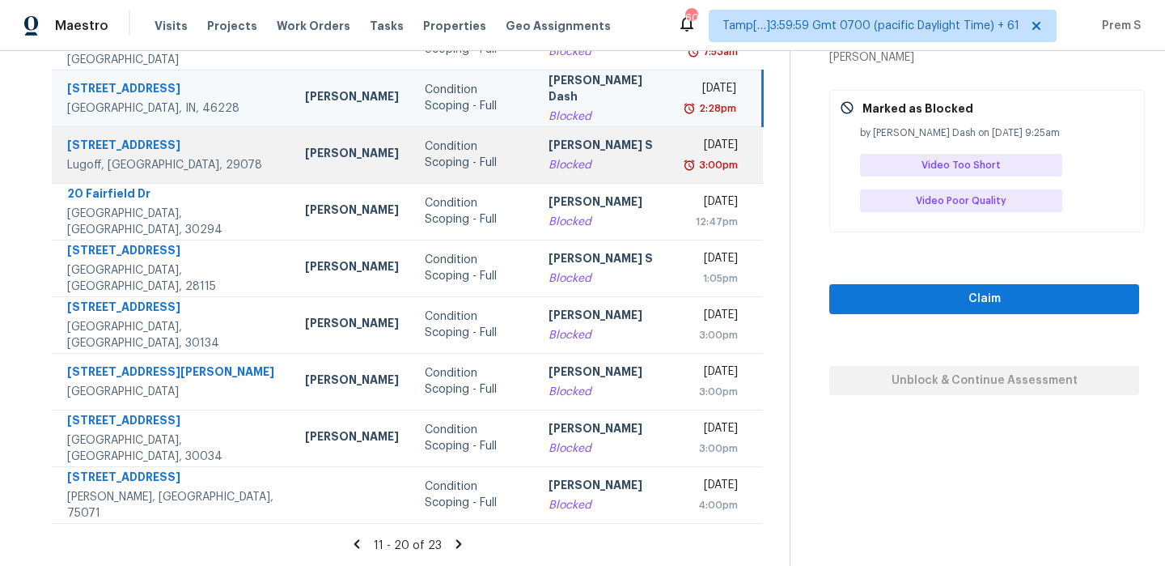
scroll to position [276, 0]
click at [615, 180] on td "Anbu Jebakumar S Blocked" at bounding box center [605, 155] width 139 height 57
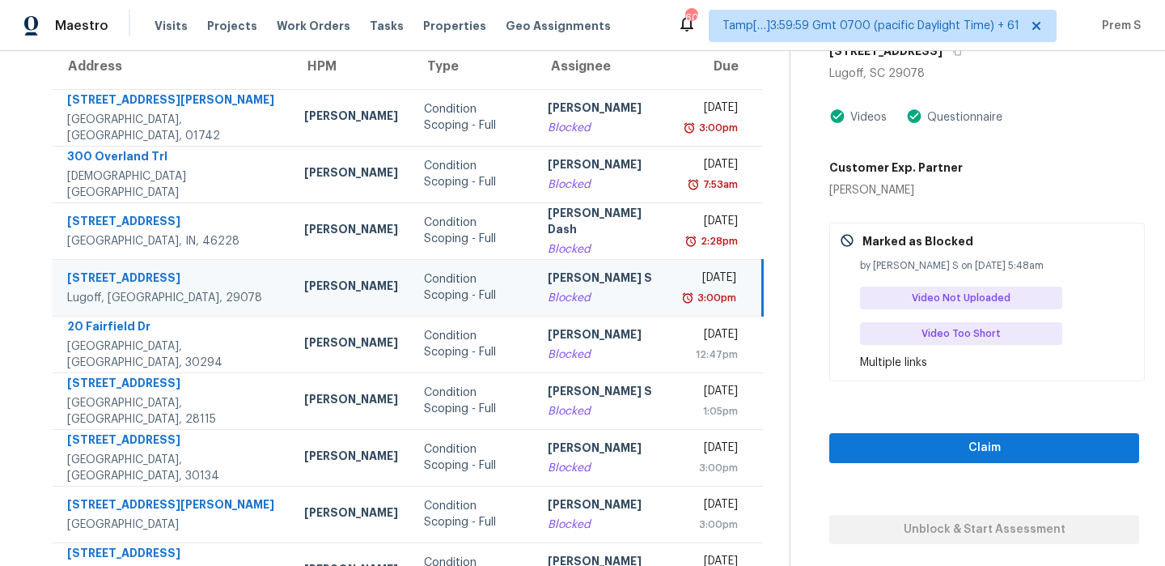
scroll to position [104, 0]
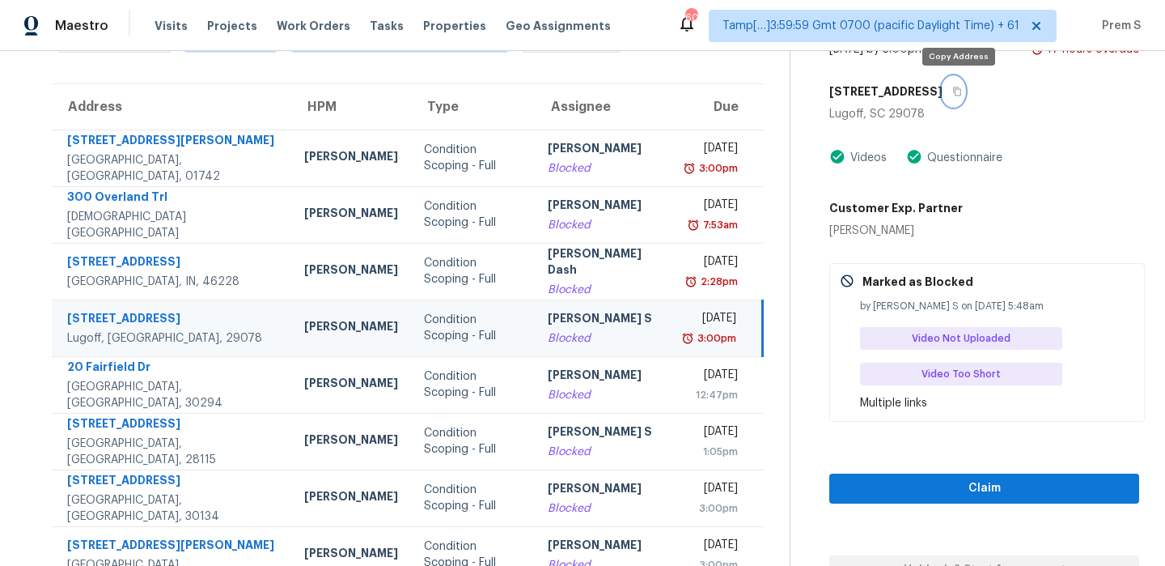
click at [964, 92] on button "button" at bounding box center [954, 91] width 22 height 29
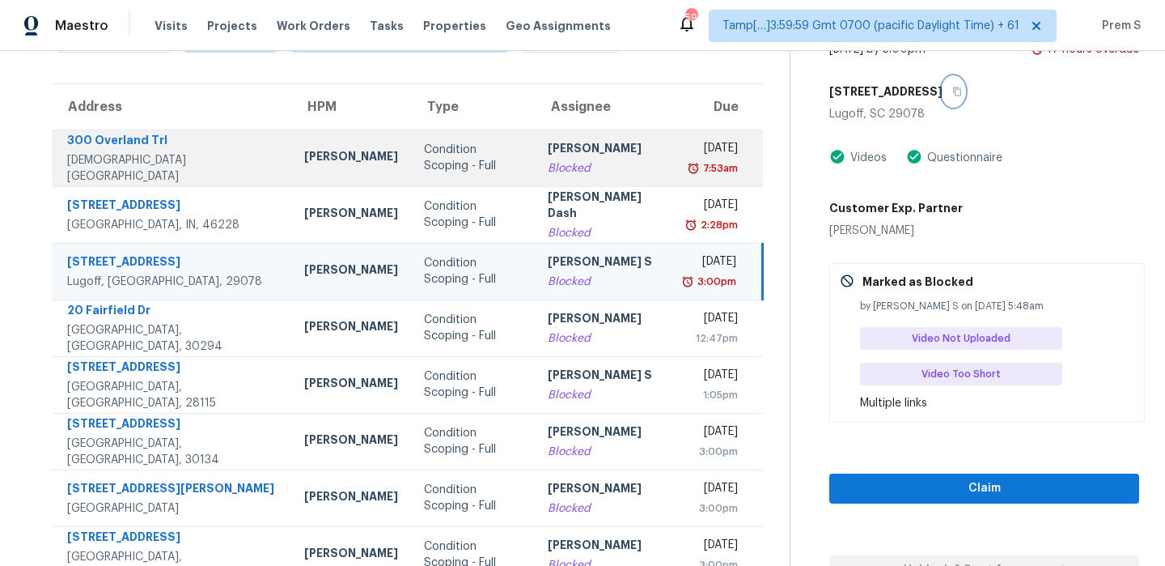
scroll to position [0, 0]
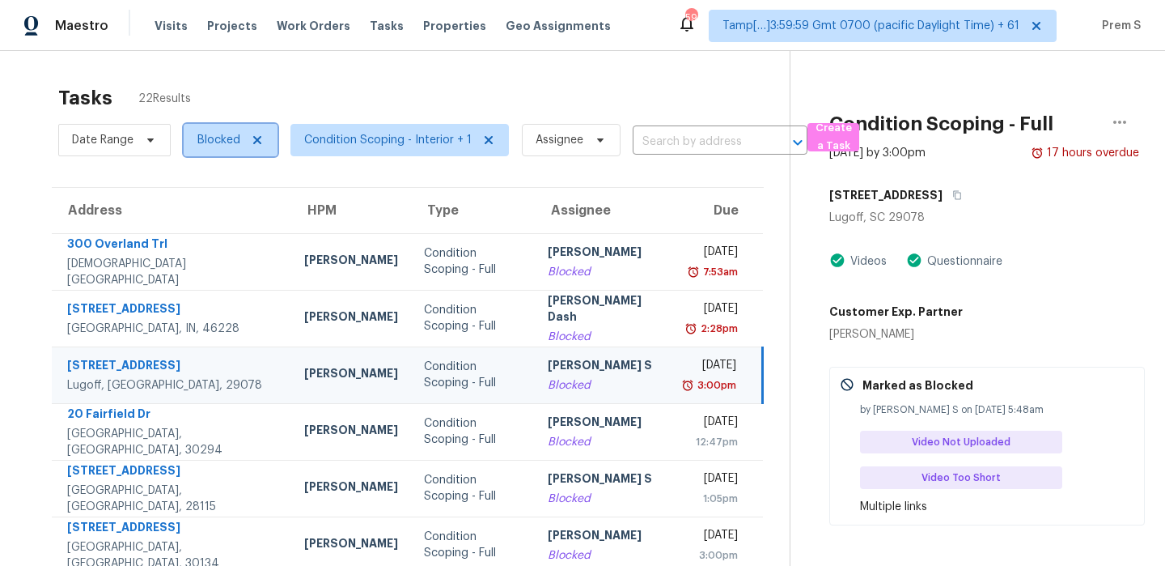
click at [214, 136] on span "Blocked" at bounding box center [218, 140] width 43 height 16
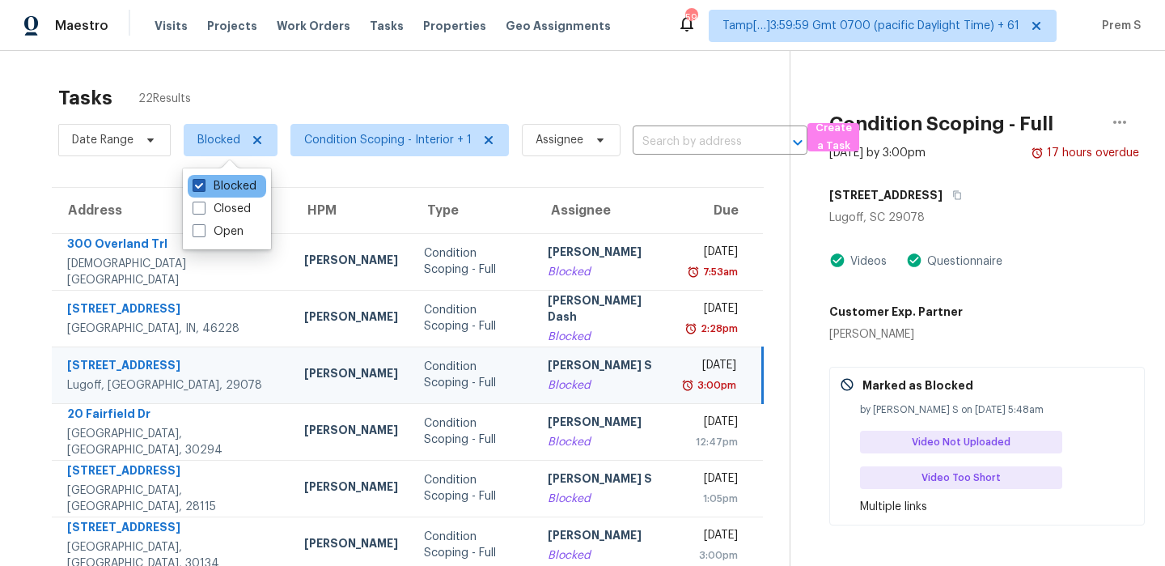
click at [218, 179] on label "Blocked" at bounding box center [225, 186] width 64 height 16
click at [203, 179] on input "Blocked" at bounding box center [198, 183] width 11 height 11
checkbox input "false"
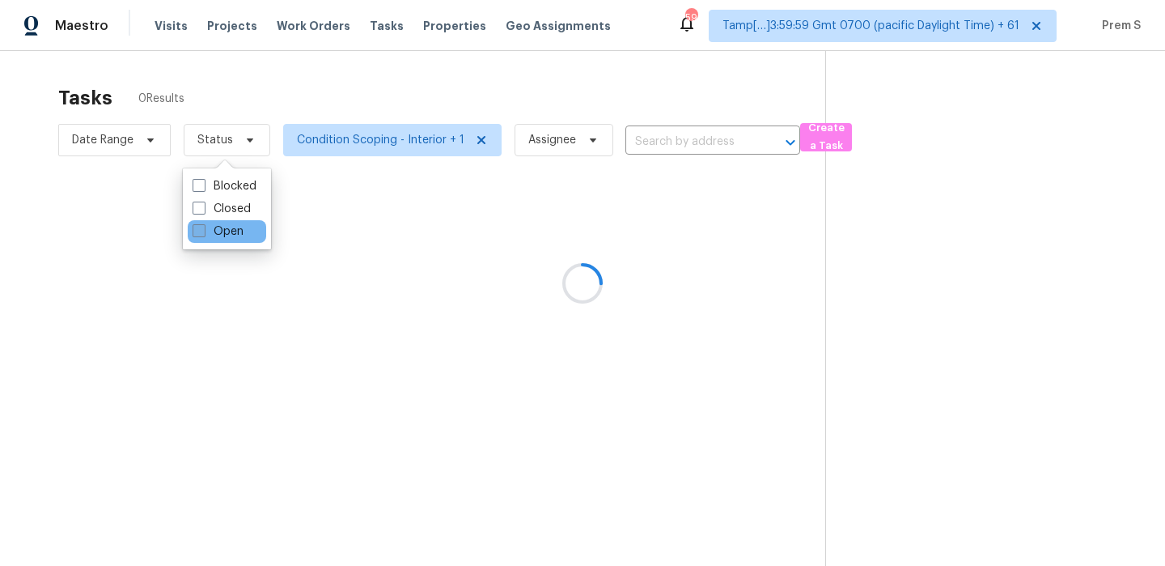
click at [210, 235] on label "Open" at bounding box center [218, 231] width 51 height 16
click at [203, 234] on input "Open" at bounding box center [198, 228] width 11 height 11
checkbox input "true"
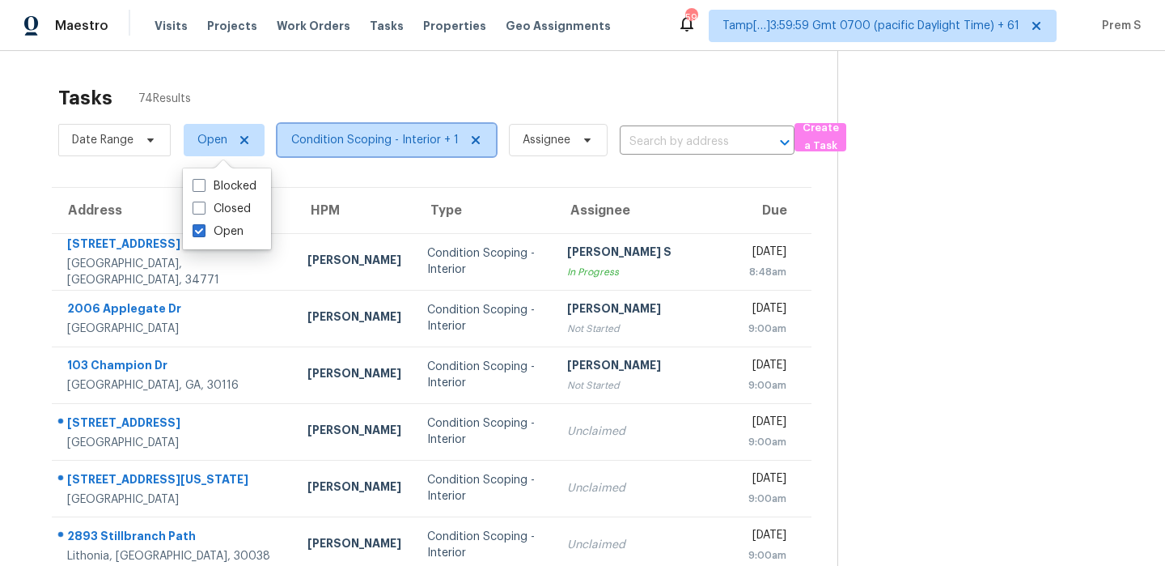
click at [413, 146] on span "Condition Scoping - Interior + 1" at bounding box center [374, 140] width 167 height 16
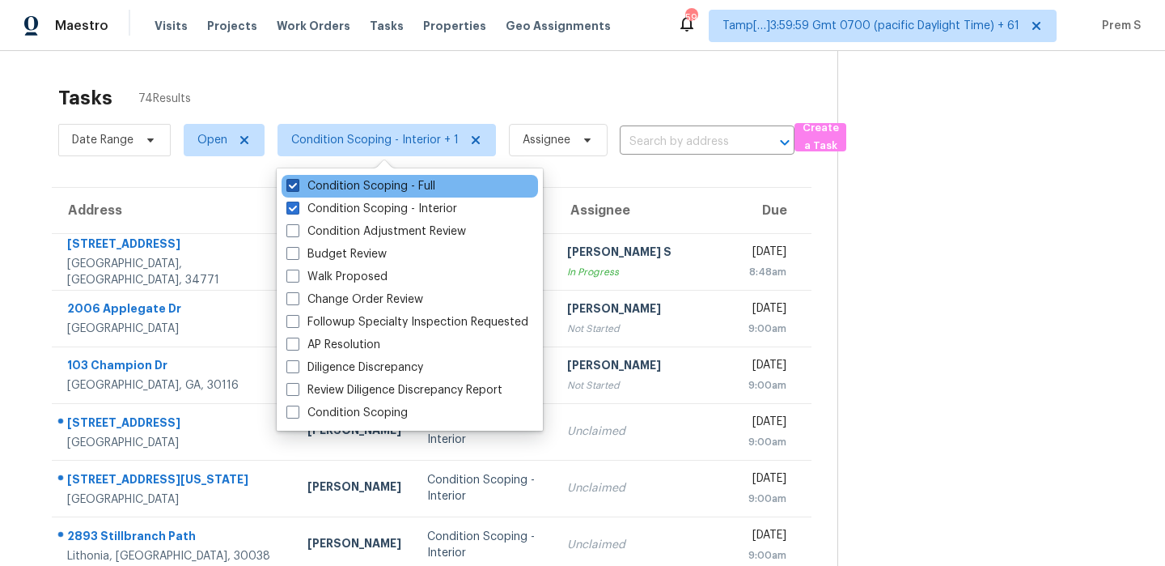
click at [413, 183] on label "Condition Scoping - Full" at bounding box center [360, 186] width 149 height 16
click at [297, 183] on input "Condition Scoping - Full" at bounding box center [291, 183] width 11 height 11
checkbox input "false"
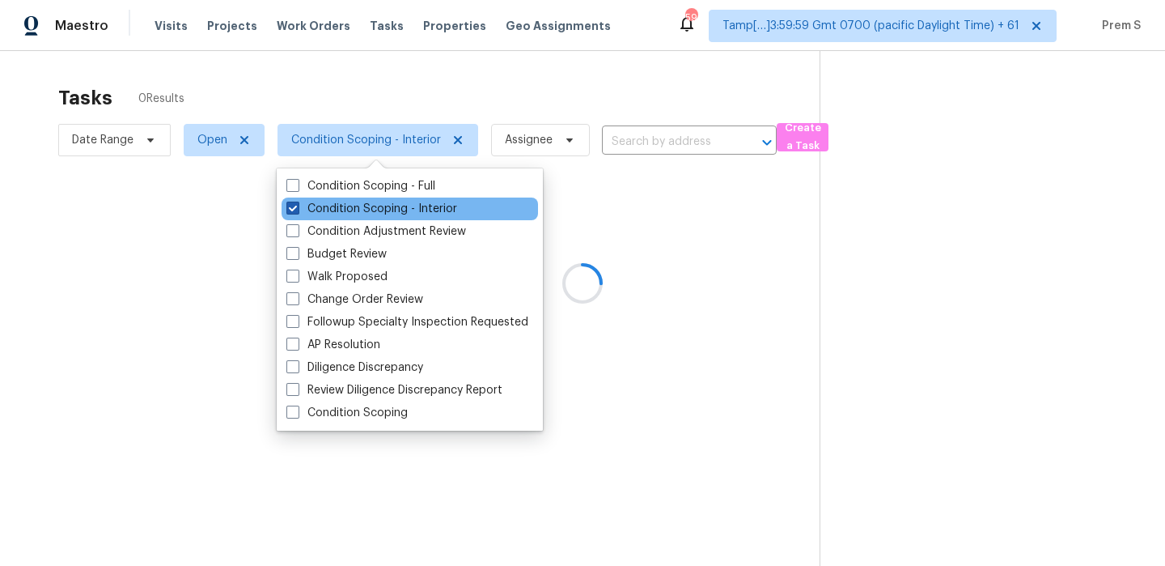
click at [383, 214] on label "Condition Scoping - Interior" at bounding box center [371, 209] width 171 height 16
click at [297, 211] on input "Condition Scoping - Interior" at bounding box center [291, 206] width 11 height 11
checkbox input "false"
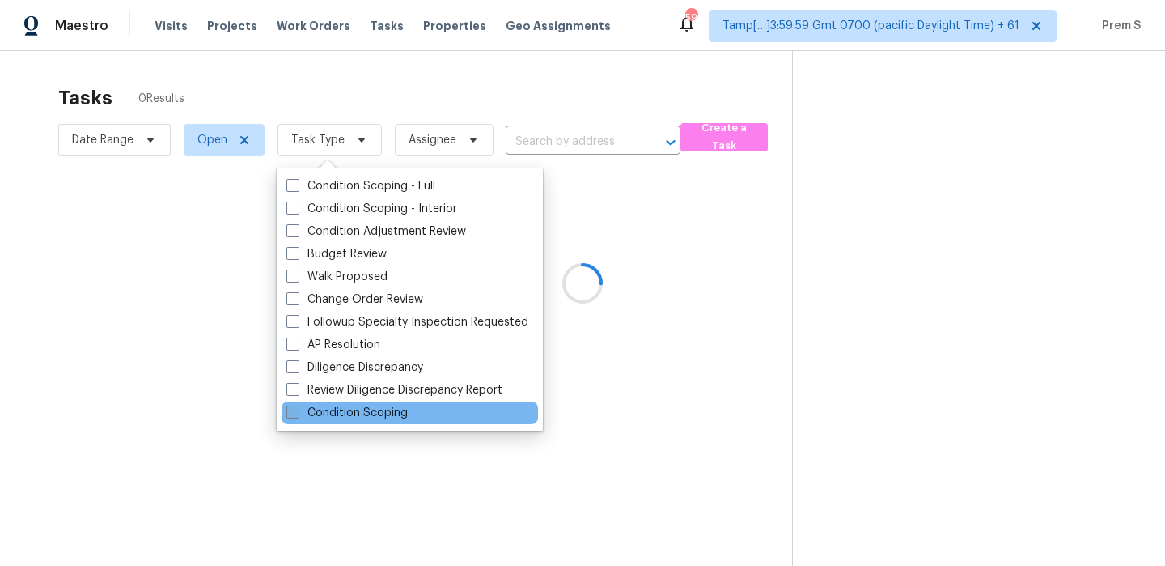
click at [328, 416] on label "Condition Scoping" at bounding box center [346, 413] width 121 height 16
click at [297, 415] on input "Condition Scoping" at bounding box center [291, 410] width 11 height 11
checkbox input "true"
